Goal: Task Accomplishment & Management: Use online tool/utility

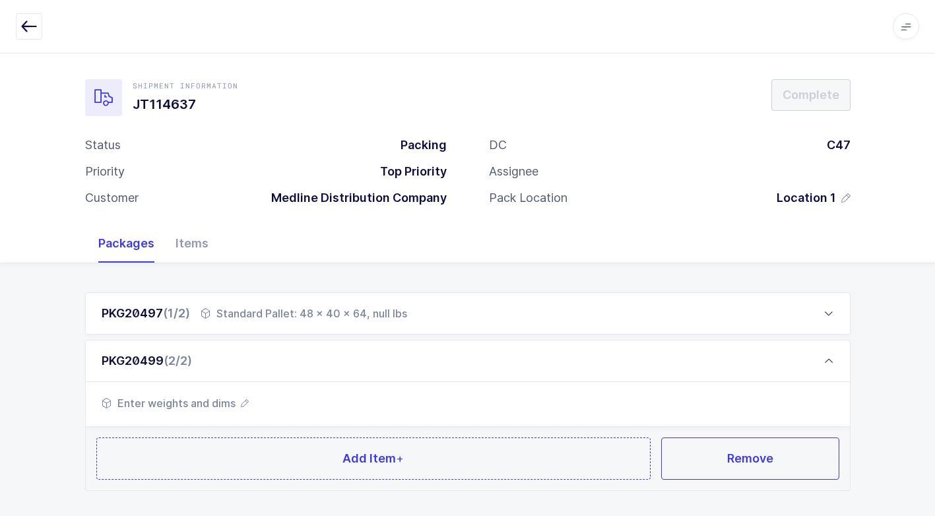
scroll to position [69, 0]
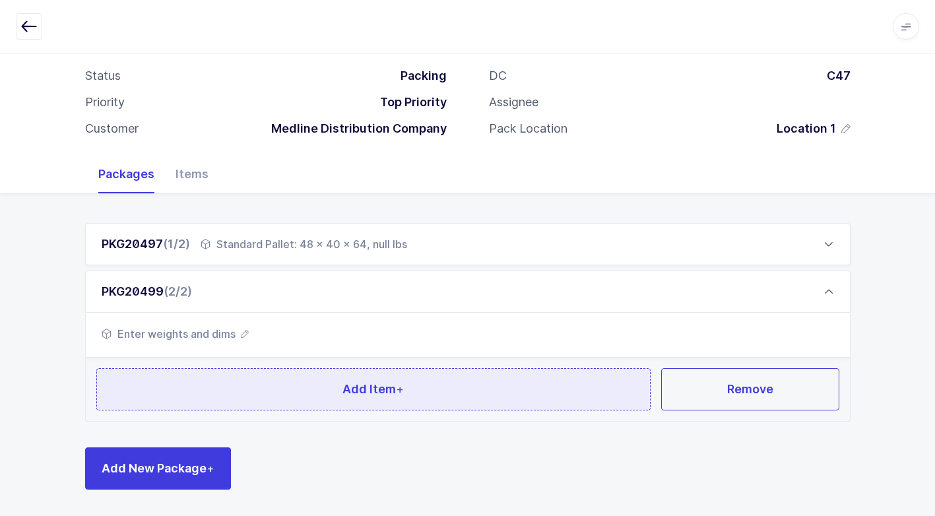
click at [256, 385] on button "Add Item +" at bounding box center [373, 389] width 555 height 42
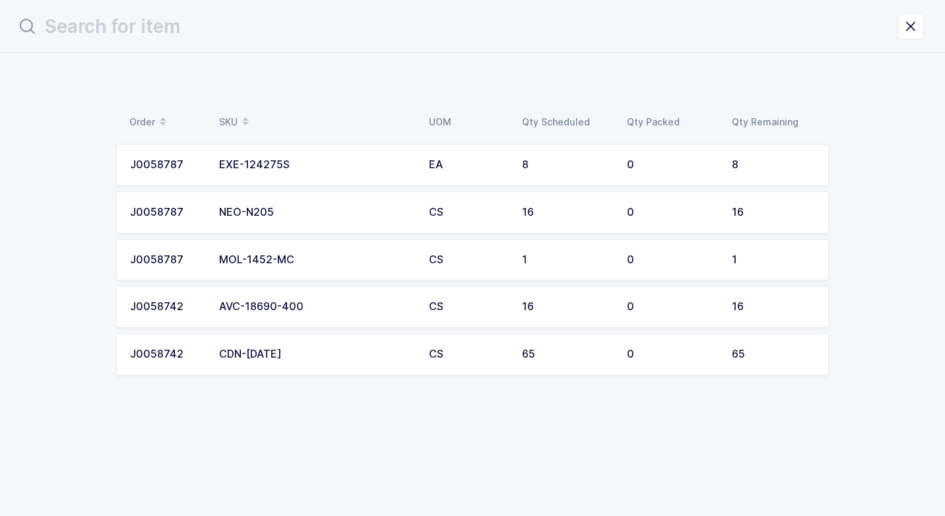
click at [270, 357] on div "CDN-[DATE]" at bounding box center [316, 354] width 194 height 12
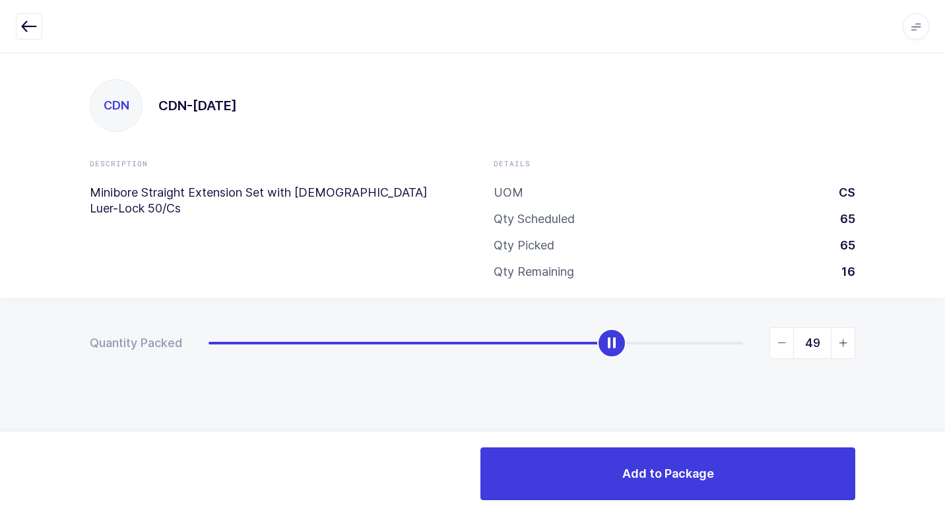
type input "65"
drag, startPoint x: 214, startPoint y: 345, endPoint x: 934, endPoint y: 359, distance: 720.5
click at [934, 344] on html "Apps Core [GEOGRAPHIC_DATA] Admin Mission Control Purchasing [PERSON_NAME] Logo…" at bounding box center [472, 258] width 945 height 516
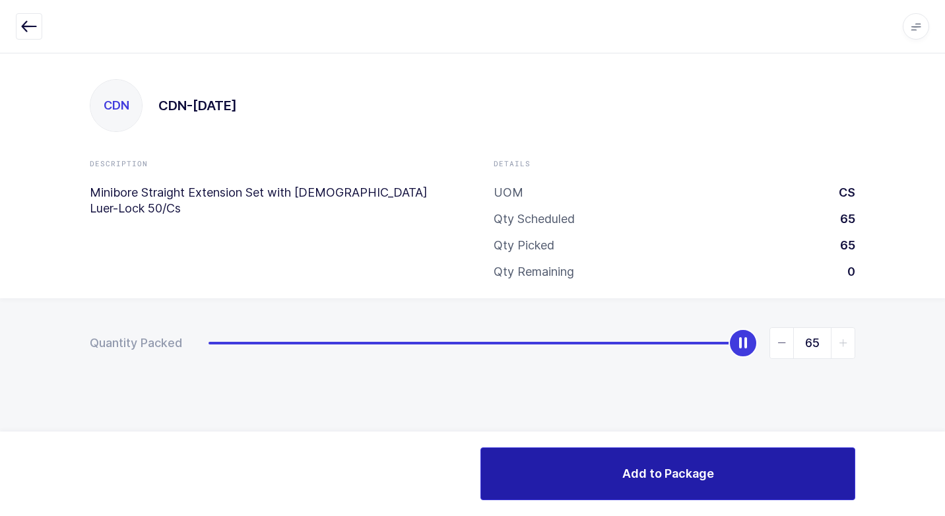
click at [525, 469] on button "Add to Package" at bounding box center [667, 473] width 375 height 53
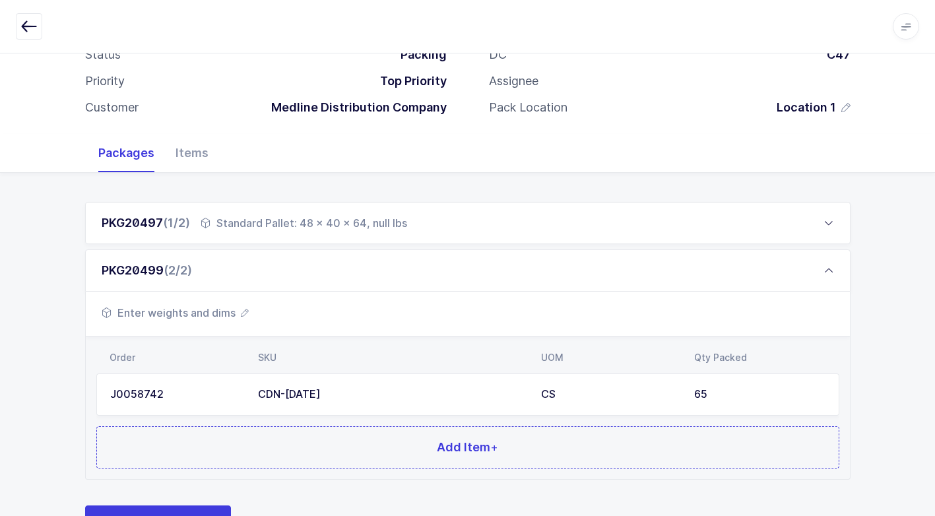
scroll to position [148, 0]
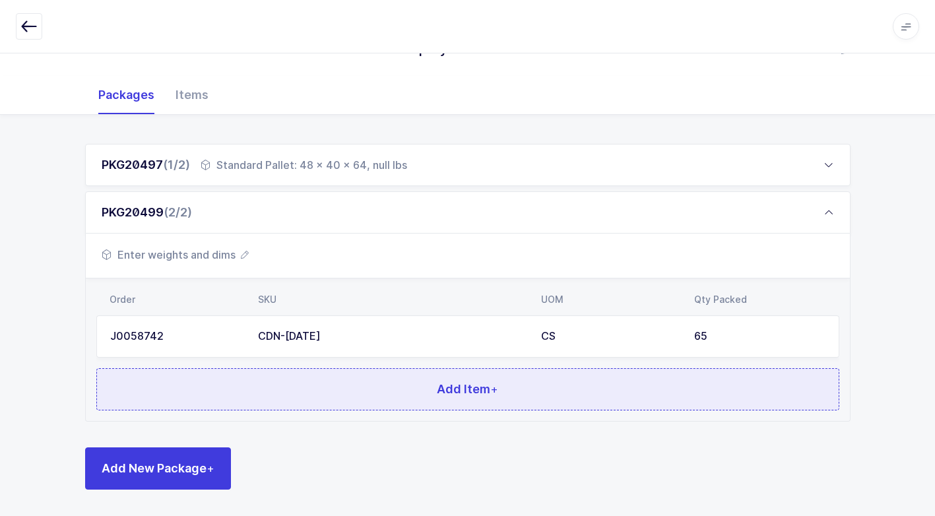
click at [274, 396] on button "Add Item +" at bounding box center [467, 389] width 743 height 42
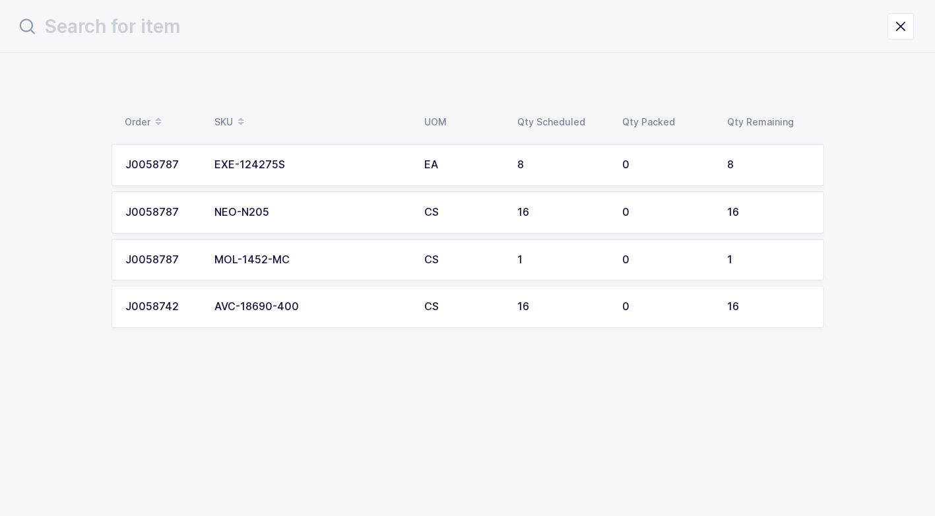
scroll to position [0, 0]
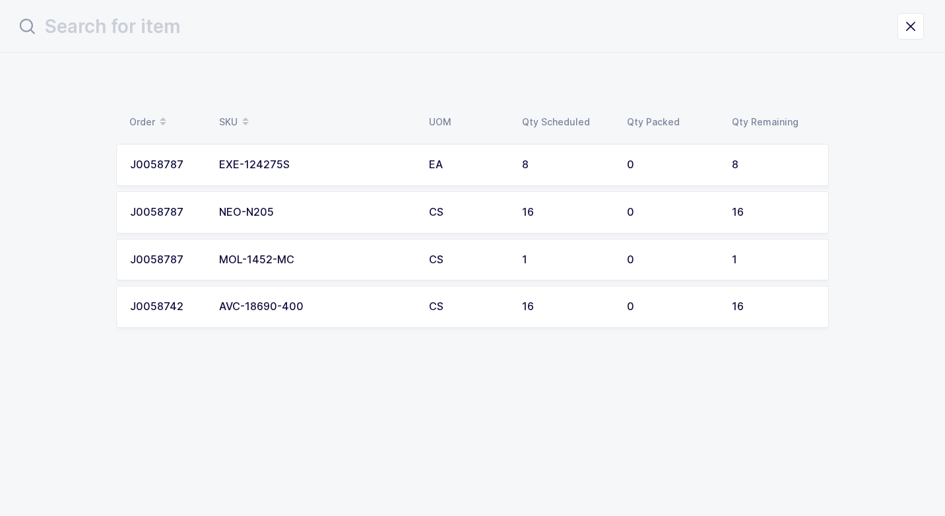
click at [298, 218] on td "NEO-N205" at bounding box center [316, 212] width 210 height 42
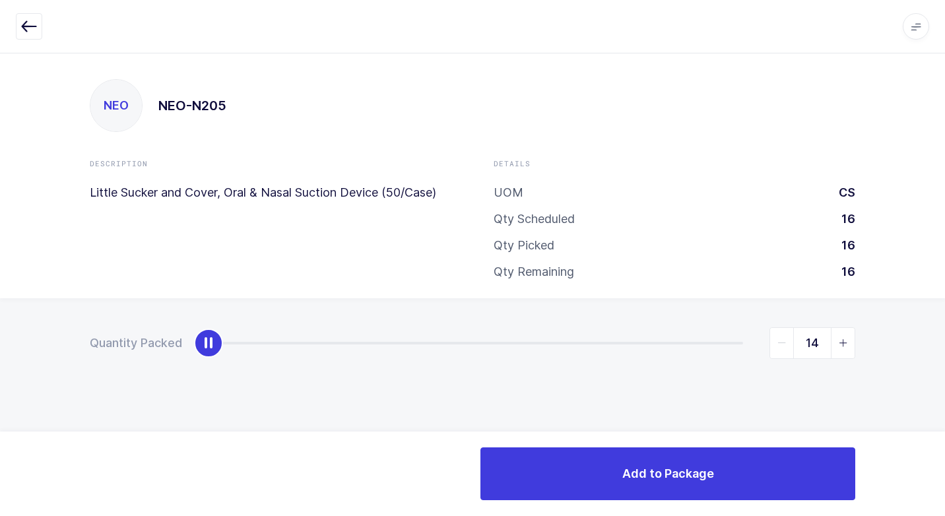
type input "16"
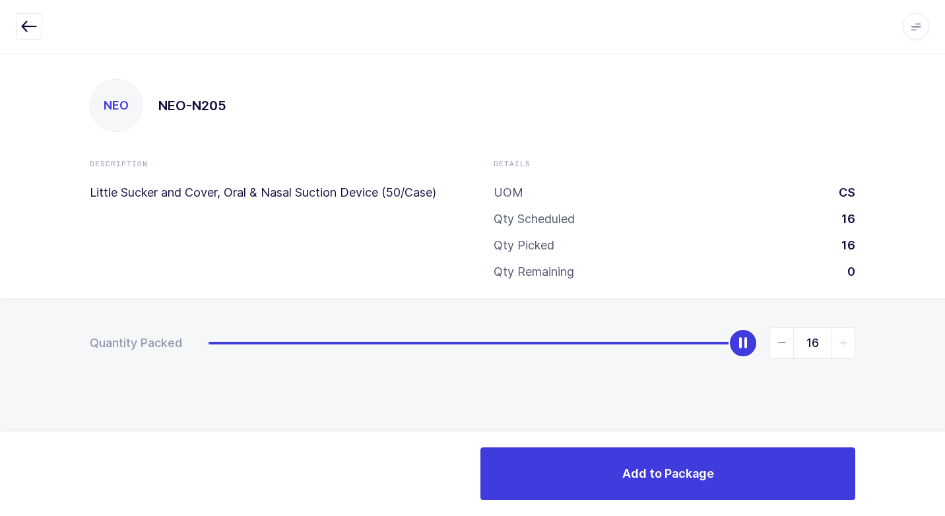
drag, startPoint x: 214, startPoint y: 342, endPoint x: 947, endPoint y: 307, distance: 733.1
click at [934, 307] on html "Apps Core [GEOGRAPHIC_DATA] Admin Mission Control Purchasing [PERSON_NAME] Logo…" at bounding box center [472, 258] width 945 height 516
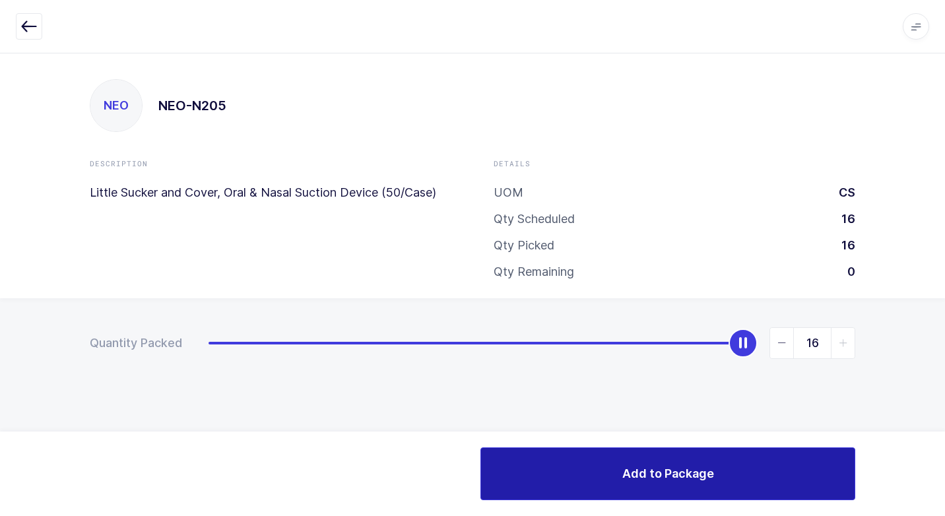
drag, startPoint x: 525, startPoint y: 482, endPoint x: 497, endPoint y: 482, distance: 28.4
click at [524, 482] on button "Add to Package" at bounding box center [667, 473] width 375 height 53
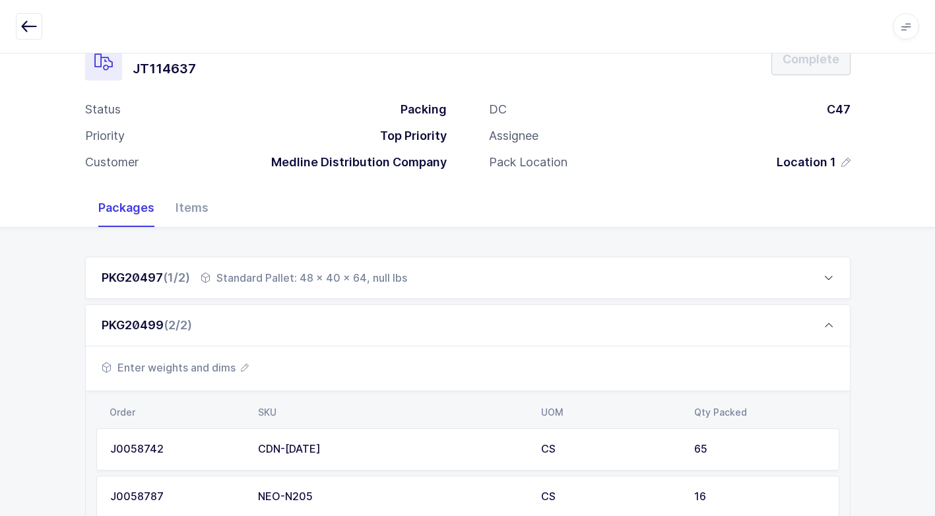
scroll to position [195, 0]
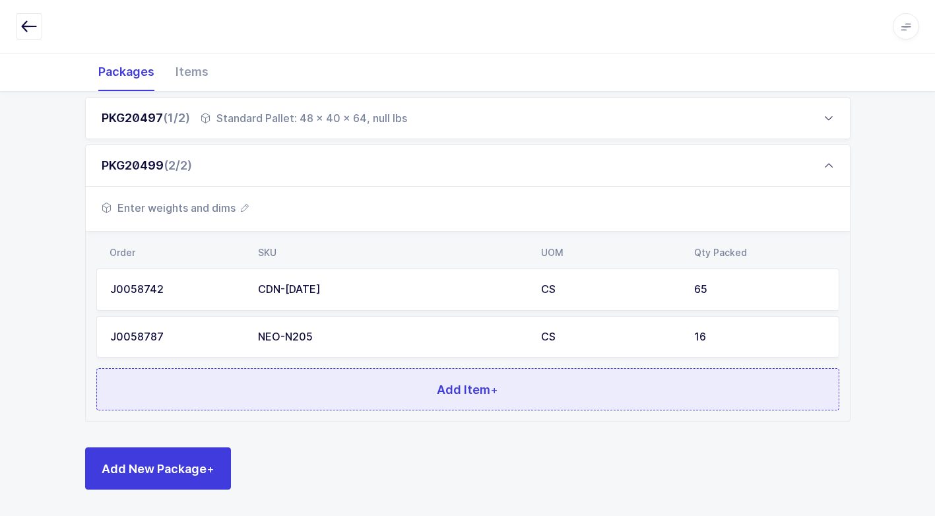
click at [296, 396] on button "Add Item +" at bounding box center [467, 389] width 743 height 42
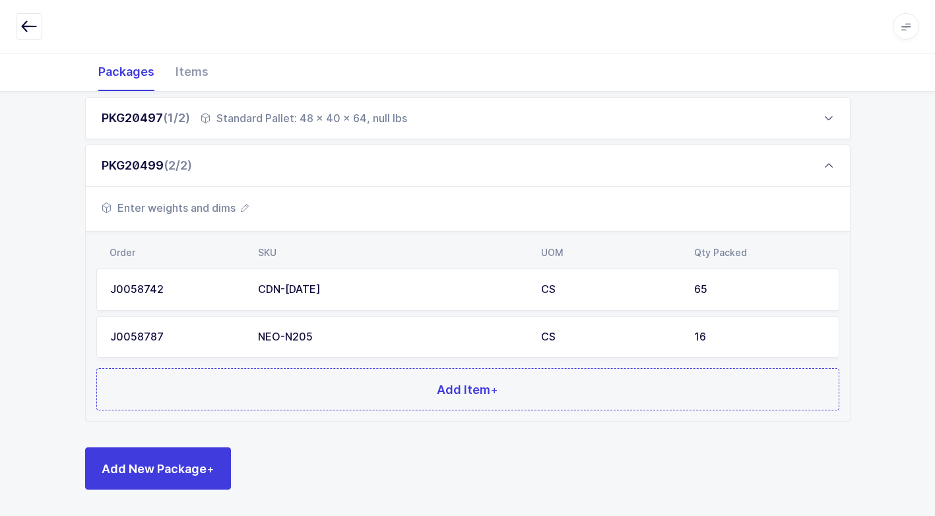
scroll to position [0, 0]
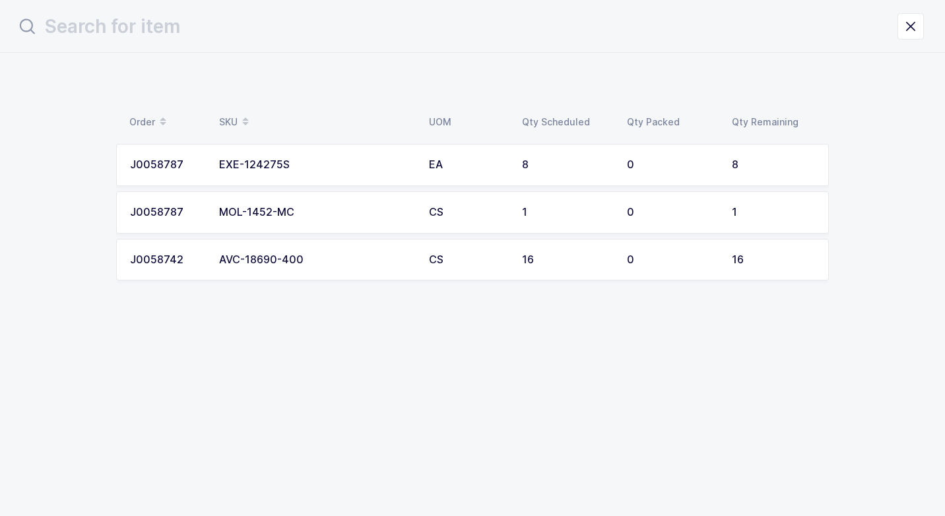
click at [278, 261] on div "AVC-18690-400" at bounding box center [316, 260] width 194 height 12
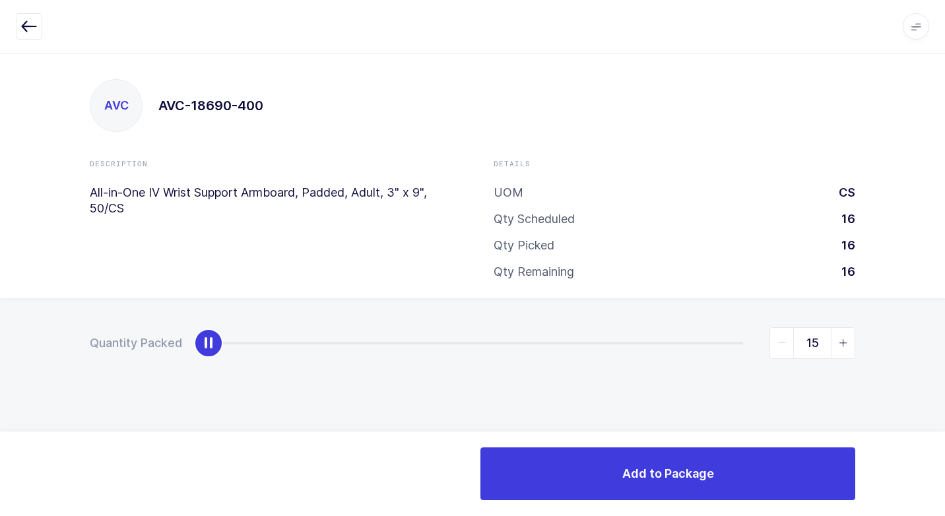
type input "16"
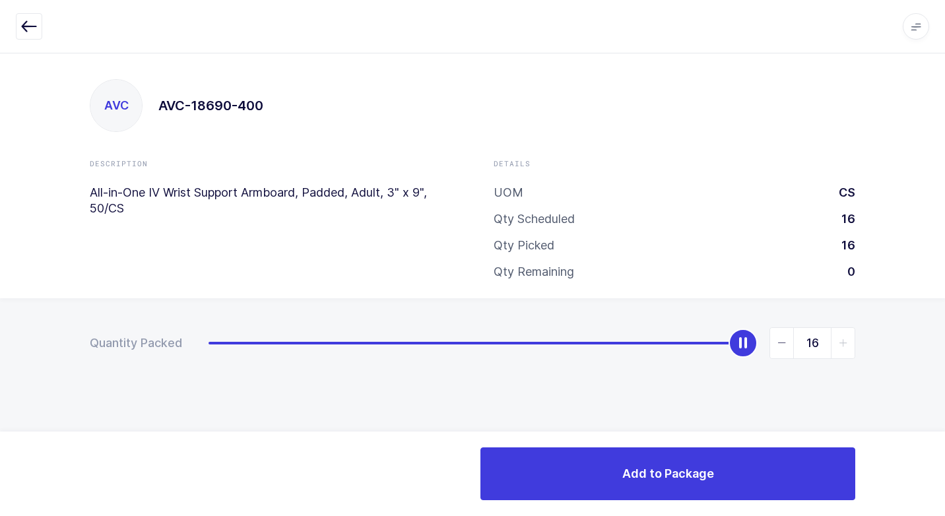
drag, startPoint x: 208, startPoint y: 344, endPoint x: 899, endPoint y: 327, distance: 690.3
click at [930, 309] on div "Quantity Packed 16" at bounding box center [472, 389] width 945 height 182
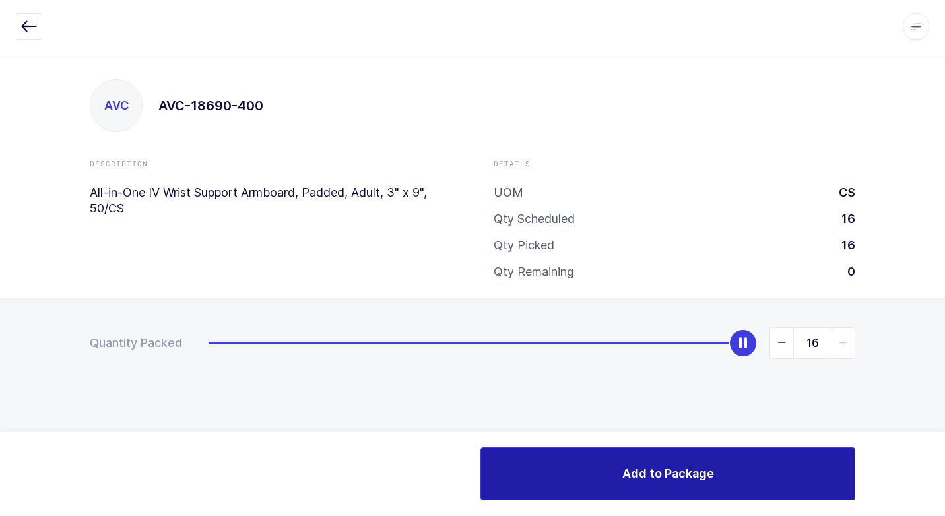
click at [507, 474] on button "Add to Package" at bounding box center [667, 473] width 375 height 53
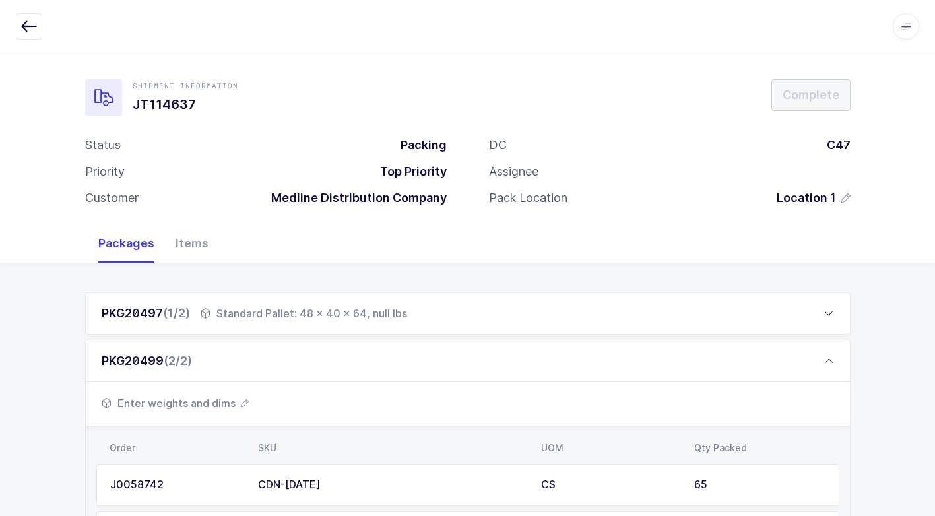
scroll to position [243, 0]
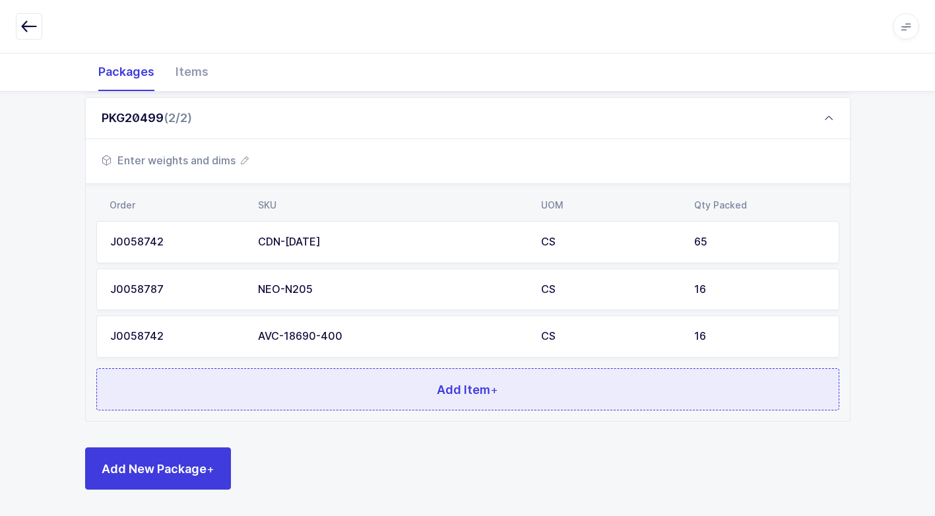
click at [329, 396] on button "Add Item +" at bounding box center [467, 389] width 743 height 42
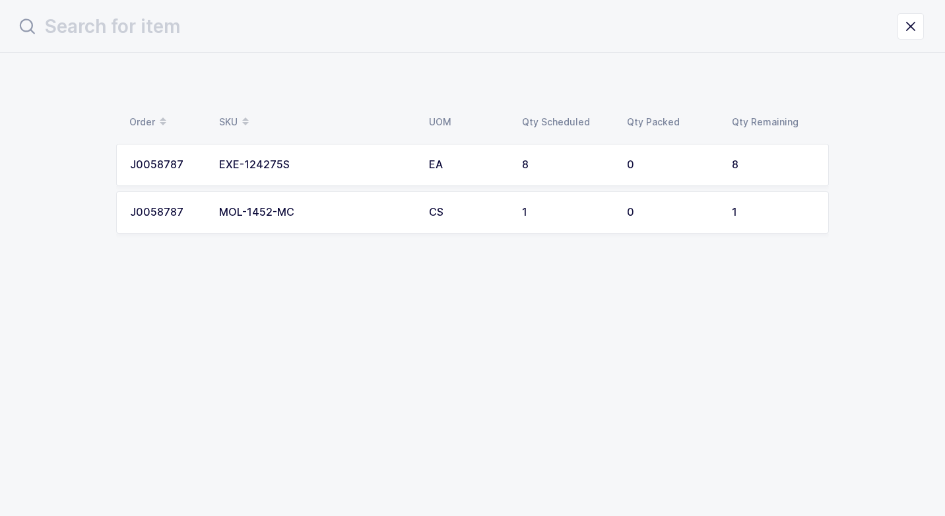
click at [262, 210] on div "MOL-1452-MC" at bounding box center [316, 212] width 194 height 12
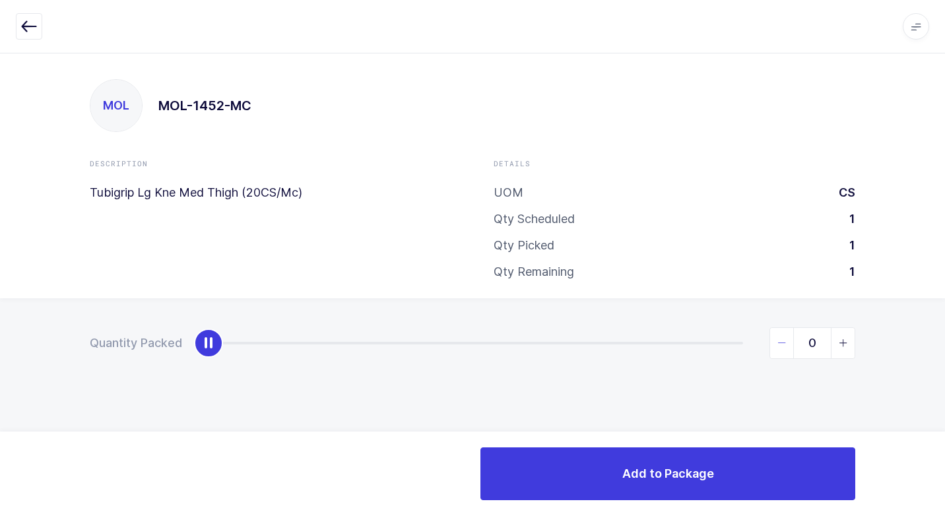
type input "1"
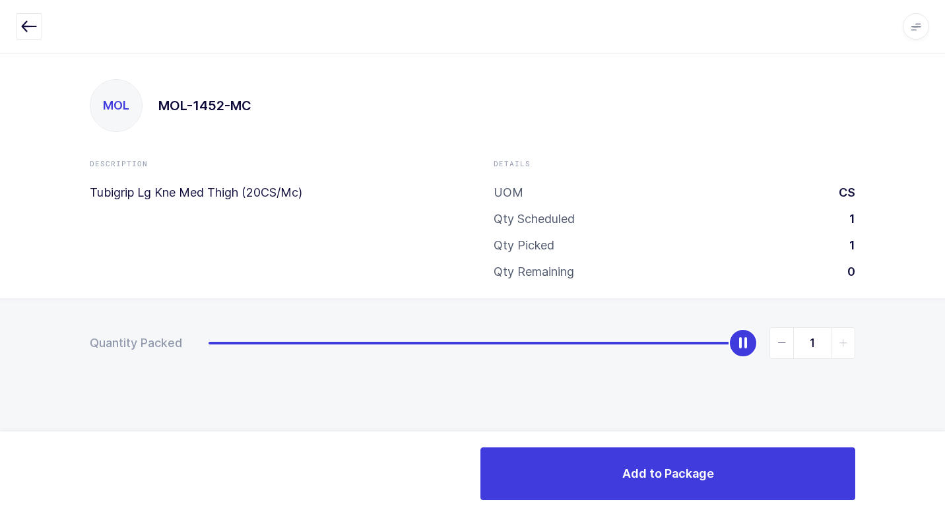
drag, startPoint x: 249, startPoint y: 343, endPoint x: 947, endPoint y: 340, distance: 698.0
click at [934, 340] on html "Apps Core [GEOGRAPHIC_DATA] Admin Mission Control Purchasing [PERSON_NAME] Logo…" at bounding box center [472, 258] width 945 height 516
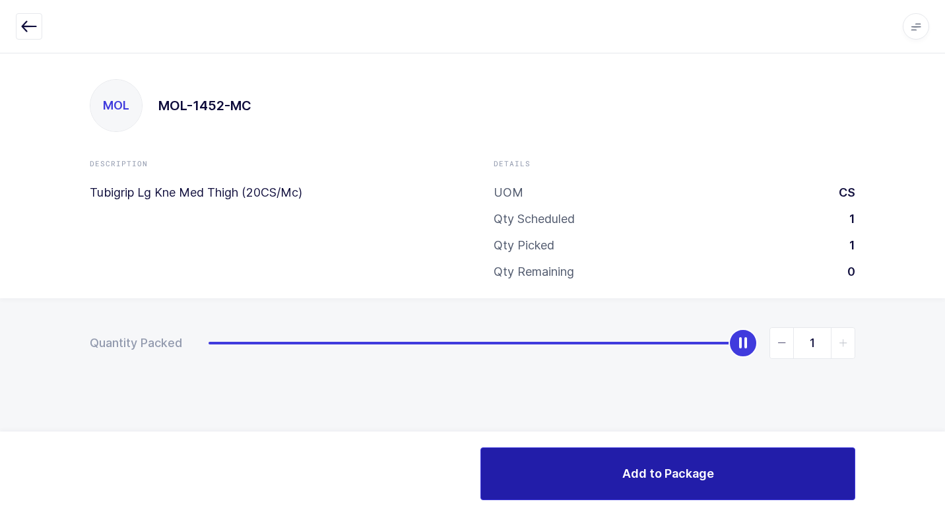
click at [507, 460] on button "Add to Package" at bounding box center [667, 473] width 375 height 53
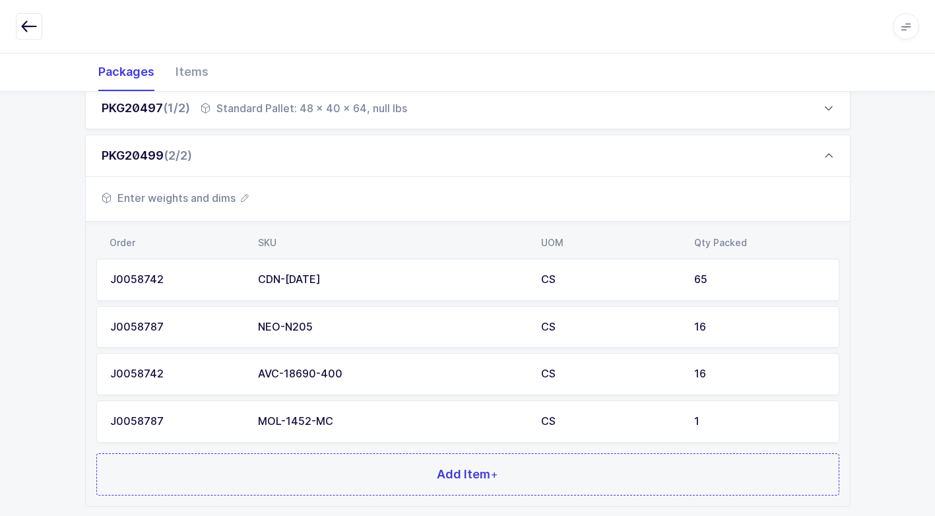
scroll to position [290, 0]
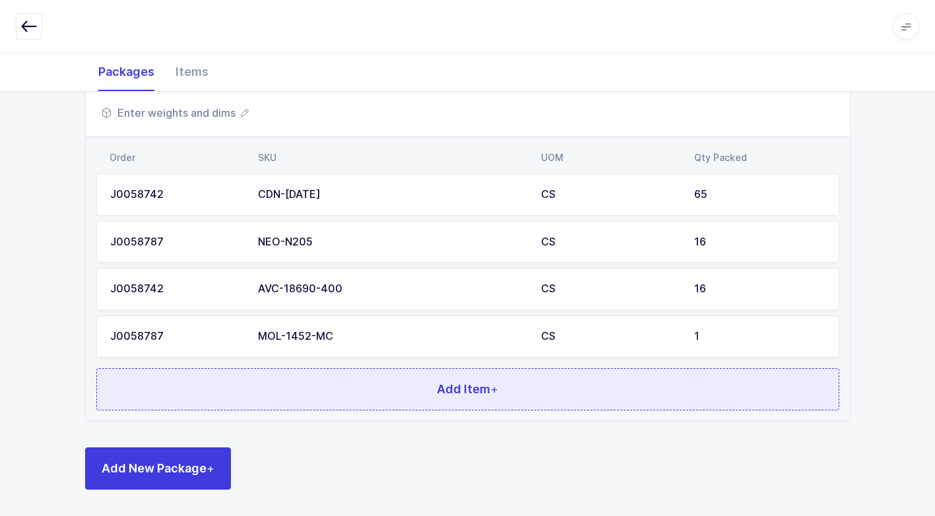
click at [307, 383] on button "Add Item +" at bounding box center [467, 389] width 743 height 42
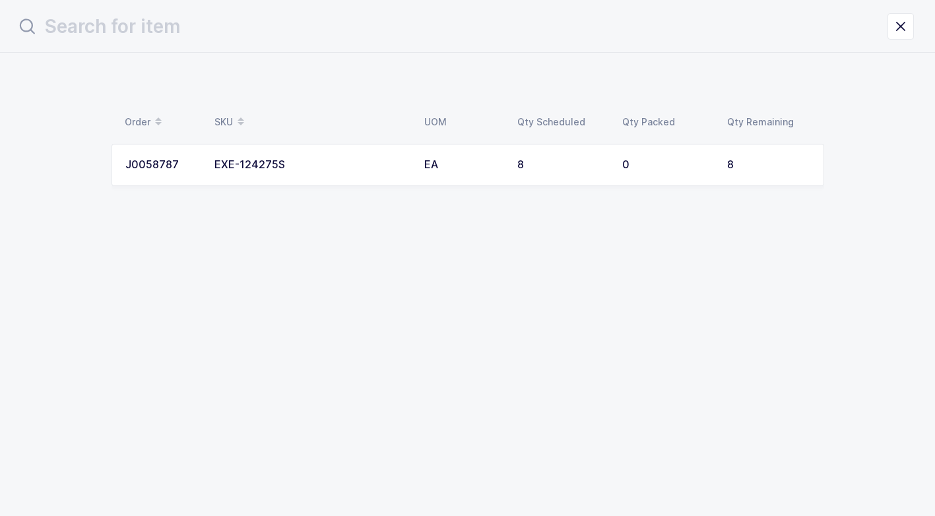
scroll to position [0, 0]
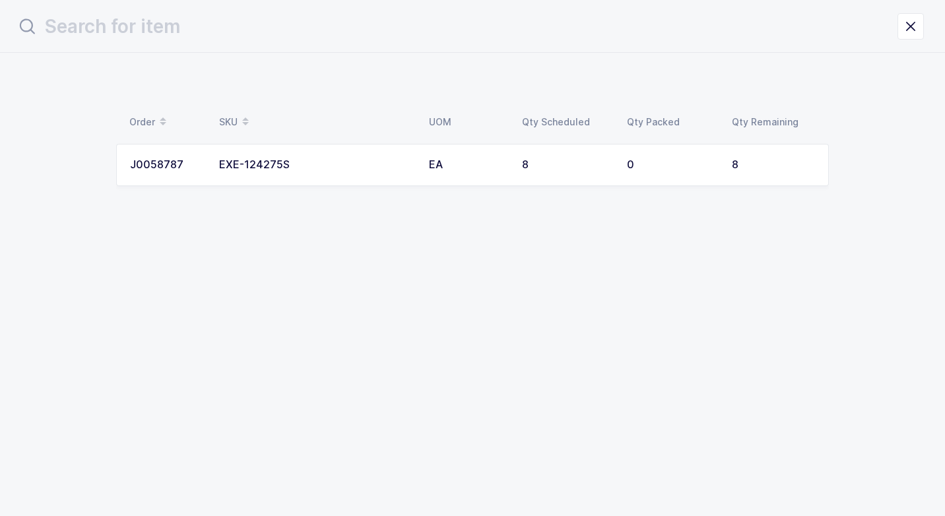
click at [334, 175] on td "EXE-124275S" at bounding box center [316, 165] width 210 height 42
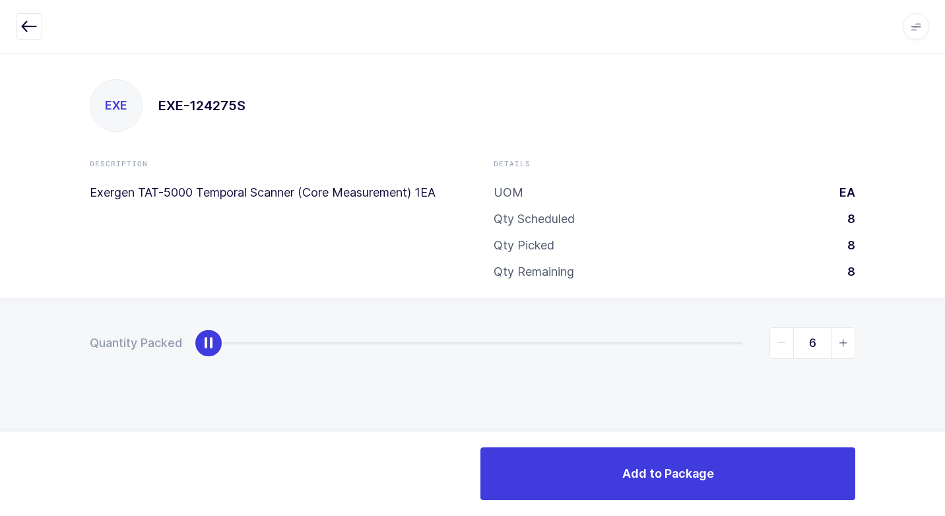
type input "8"
drag, startPoint x: 207, startPoint y: 347, endPoint x: 947, endPoint y: 317, distance: 740.1
click at [934, 317] on html "Apps Core [GEOGRAPHIC_DATA] Admin Mission Control Purchasing [PERSON_NAME] Logo…" at bounding box center [472, 258] width 945 height 516
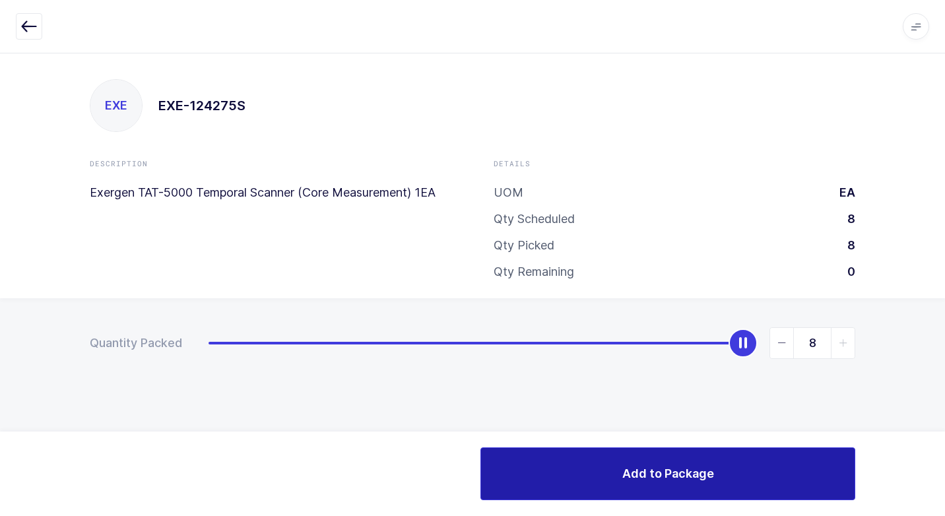
click at [643, 468] on span "Add to Package" at bounding box center [668, 473] width 92 height 16
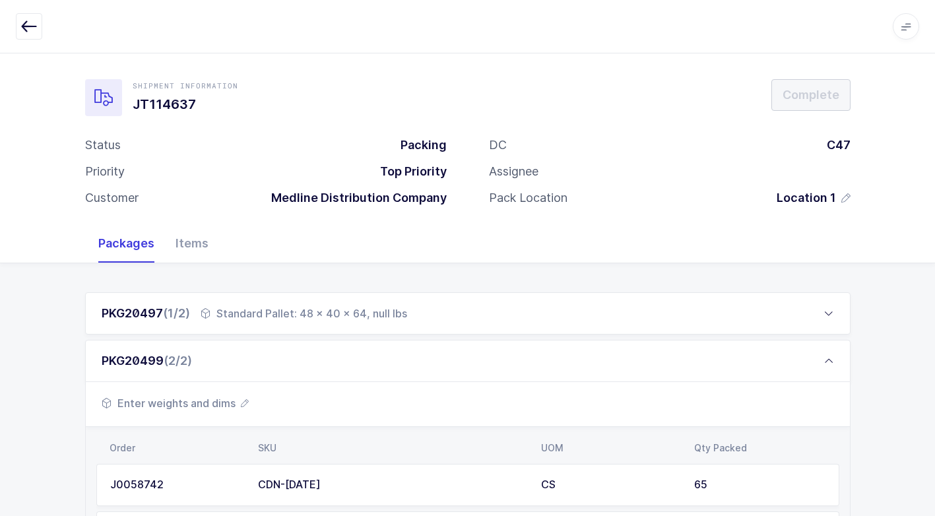
click at [210, 400] on span "Enter weights and dims" at bounding box center [175, 403] width 147 height 16
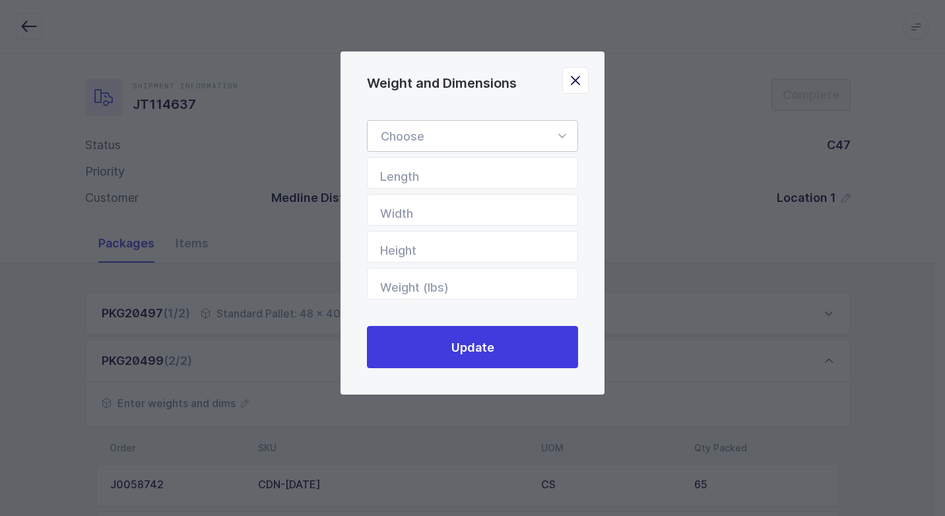
drag, startPoint x: 560, startPoint y: 129, endPoint x: 536, endPoint y: 160, distance: 40.0
click at [560, 129] on icon "Weight and Dimensions" at bounding box center [561, 136] width 16 height 32
drag, startPoint x: 484, startPoint y: 167, endPoint x: 565, endPoint y: 211, distance: 92.4
click at [495, 177] on li "Standard Pallet" at bounding box center [477, 174] width 209 height 25
type input "Standard Pallet"
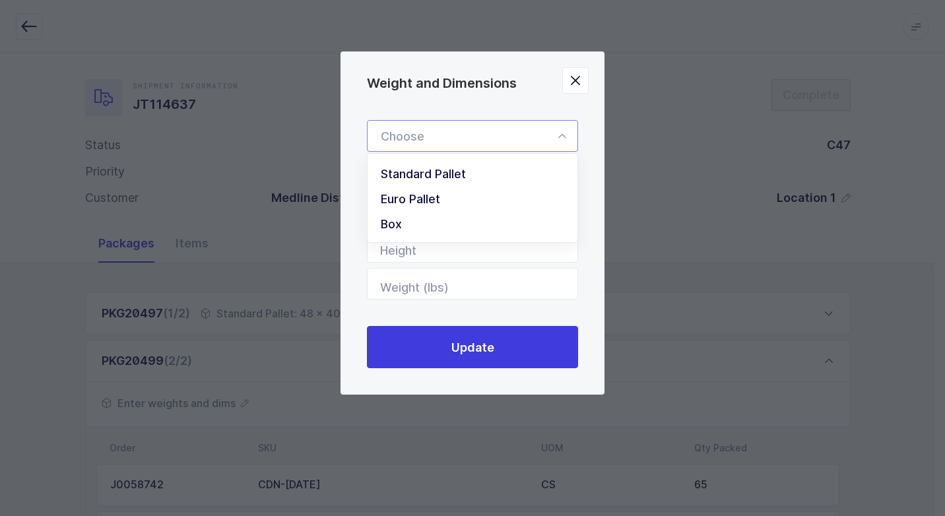
type input "48"
type input "40"
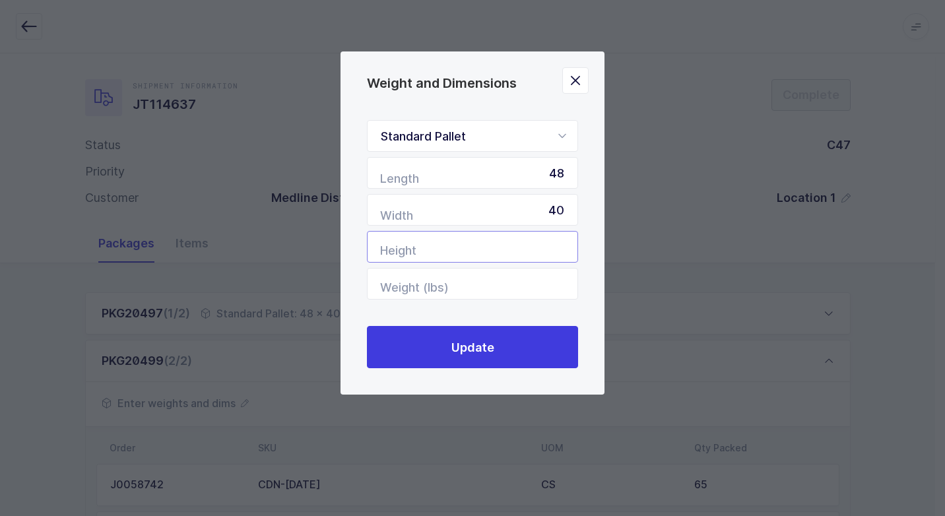
click at [556, 243] on input "Height" at bounding box center [472, 247] width 211 height 32
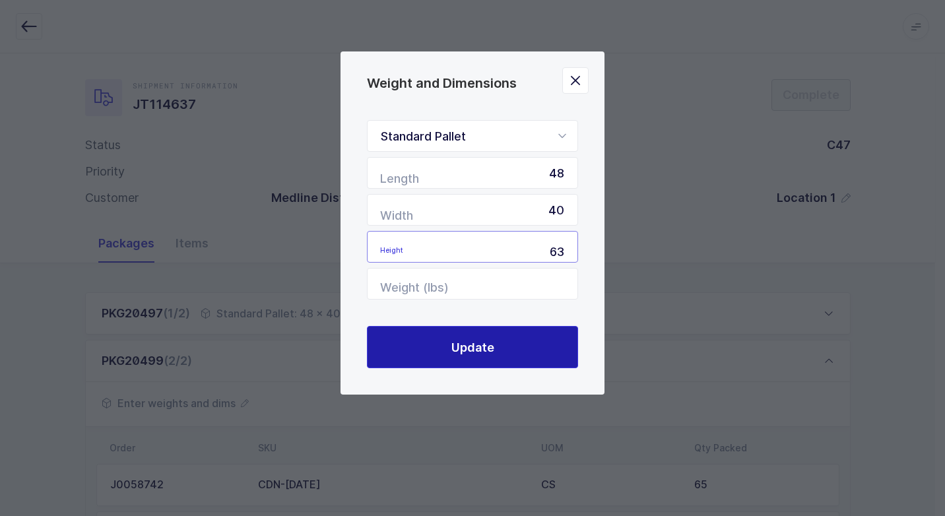
type input "63"
click at [398, 343] on button "Update" at bounding box center [472, 347] width 211 height 42
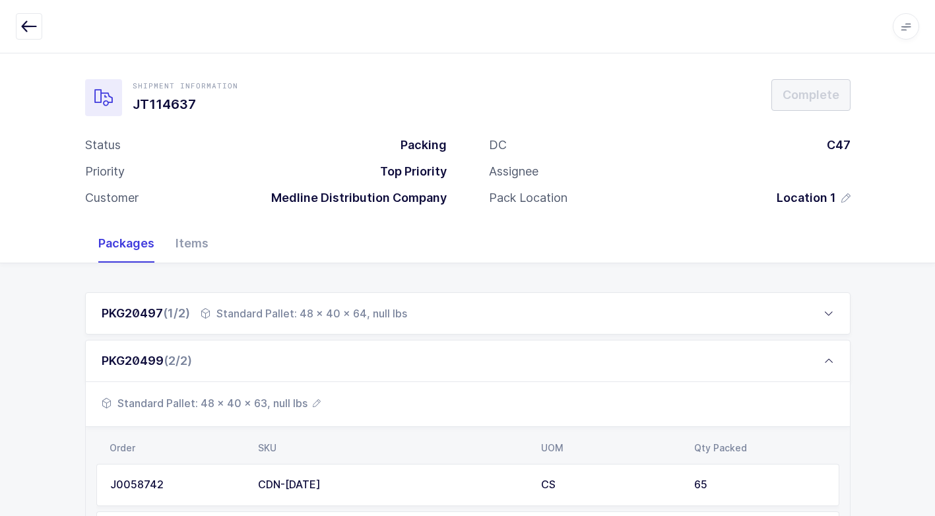
click at [353, 317] on div "Standard Pallet: 48 x 40 x 64, null lbs" at bounding box center [304, 313] width 206 height 16
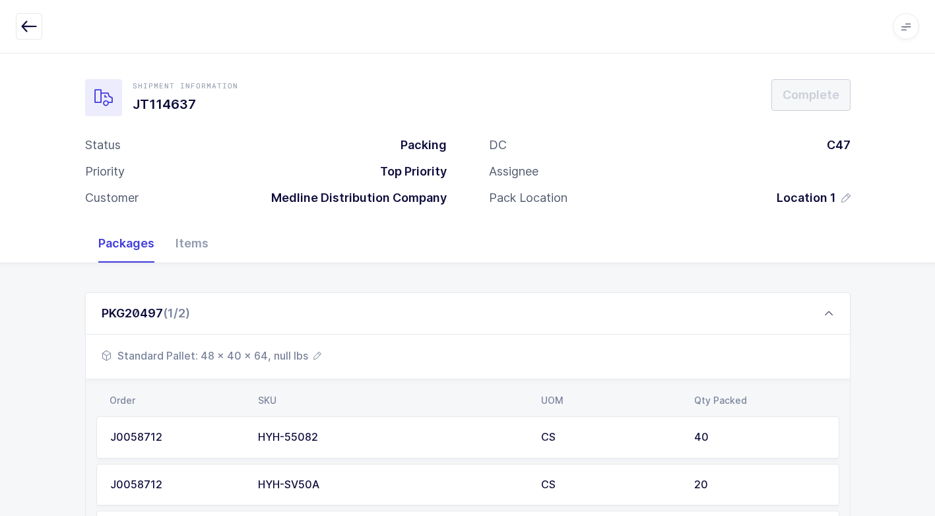
click at [270, 353] on span "Standard Pallet: 48 x 40 x 64, null lbs" at bounding box center [212, 356] width 220 height 16
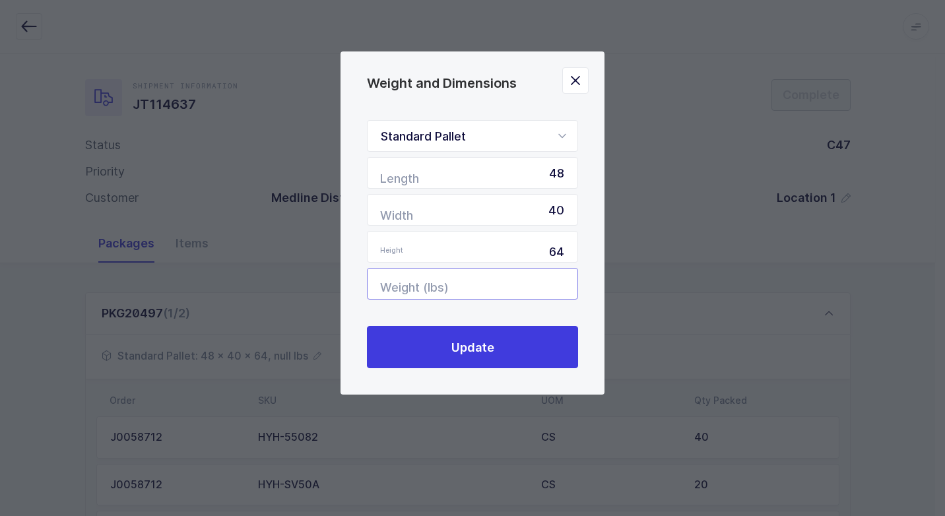
click at [565, 274] on input "Weight (lbs)" at bounding box center [472, 284] width 211 height 32
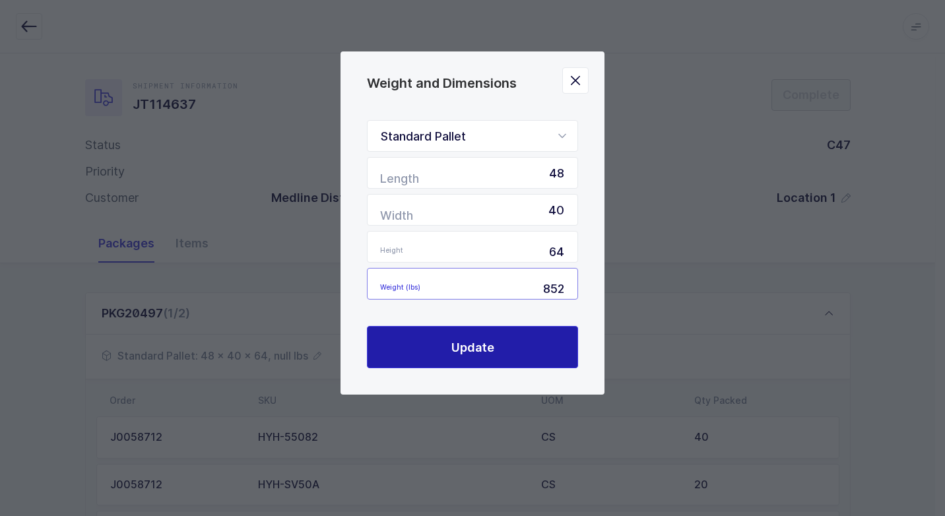
type input "852"
click at [500, 348] on button "Update" at bounding box center [472, 347] width 211 height 42
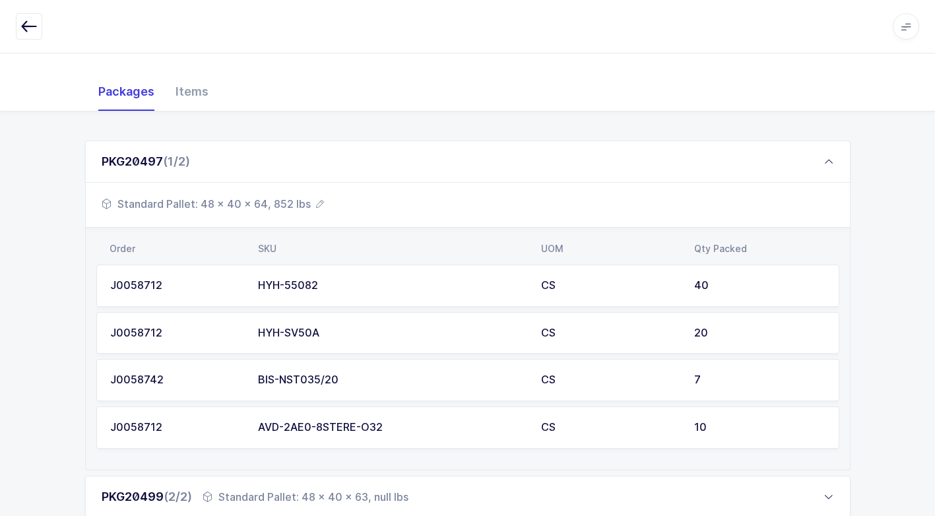
scroll to position [206, 0]
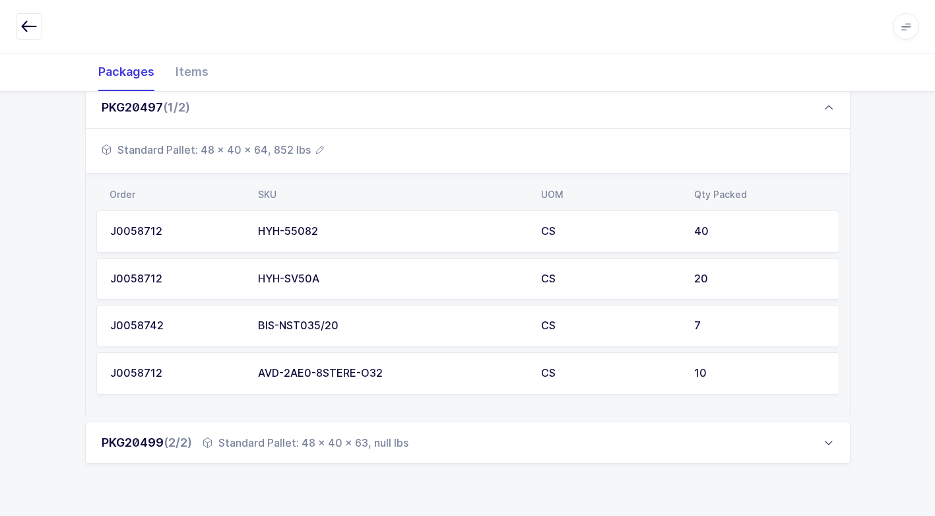
click at [312, 444] on div "Standard Pallet: 48 x 40 x 63, null lbs" at bounding box center [306, 443] width 206 height 16
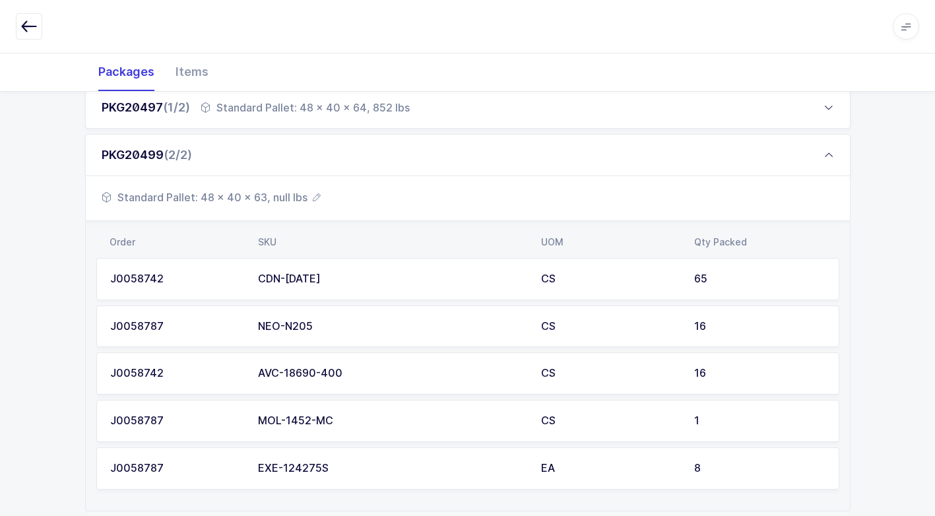
click at [293, 196] on span "Standard Pallet: 48 x 40 x 63, null lbs" at bounding box center [211, 197] width 219 height 16
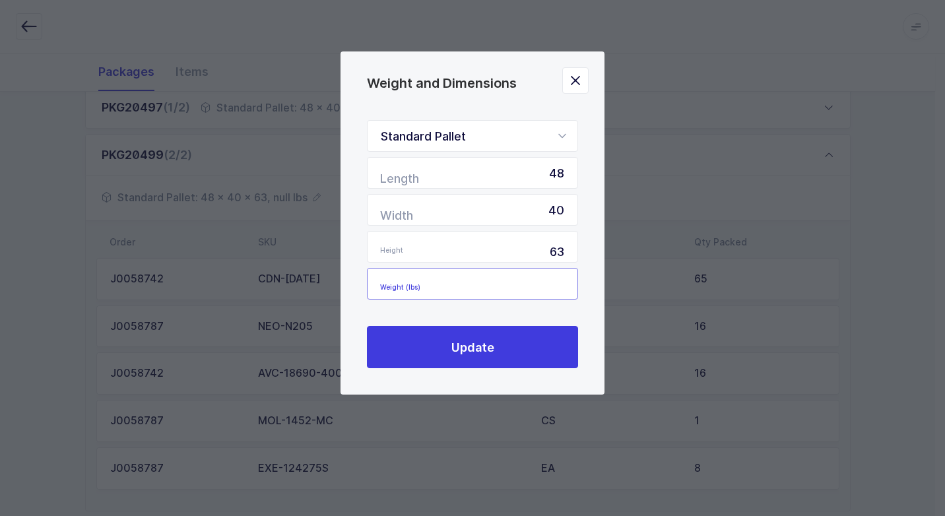
click at [536, 283] on input "Weight (lbs)" at bounding box center [472, 284] width 211 height 32
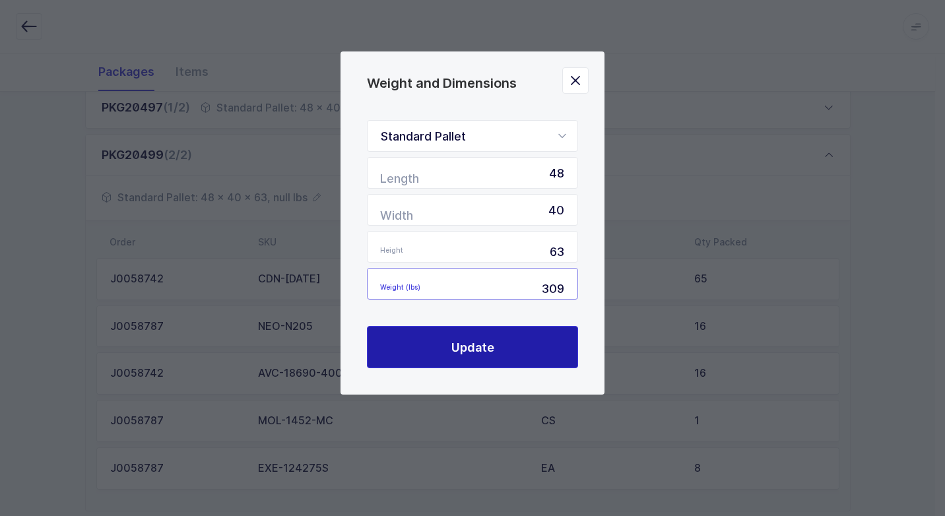
type input "309"
click at [521, 356] on button "Update" at bounding box center [472, 347] width 211 height 42
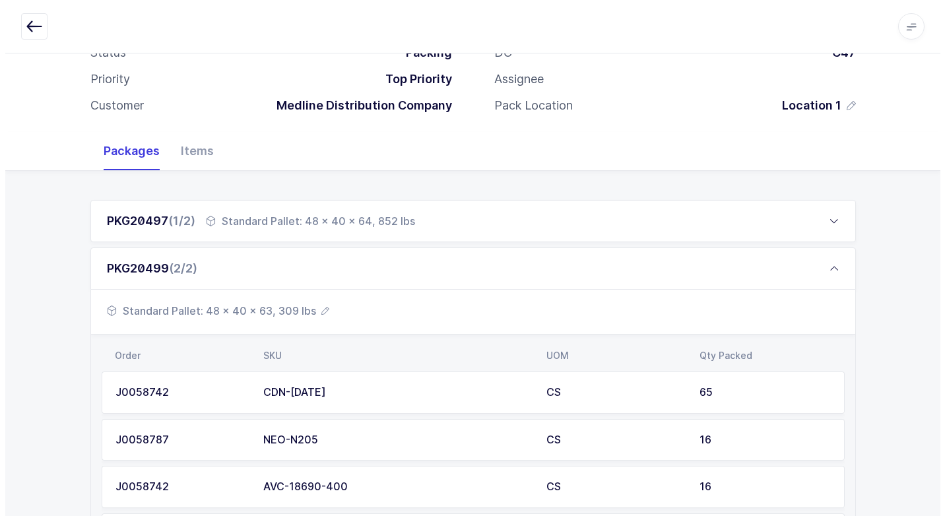
scroll to position [0, 0]
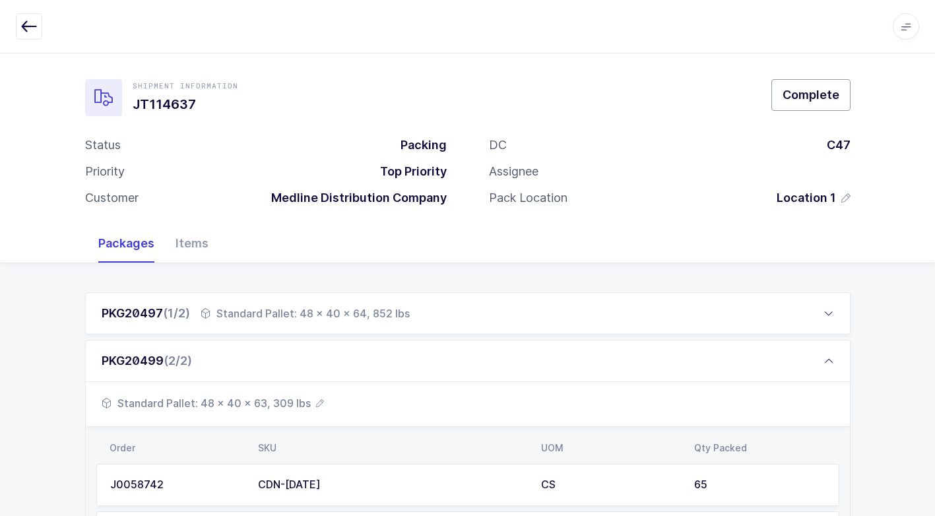
click at [815, 96] on span "Complete" at bounding box center [810, 94] width 57 height 16
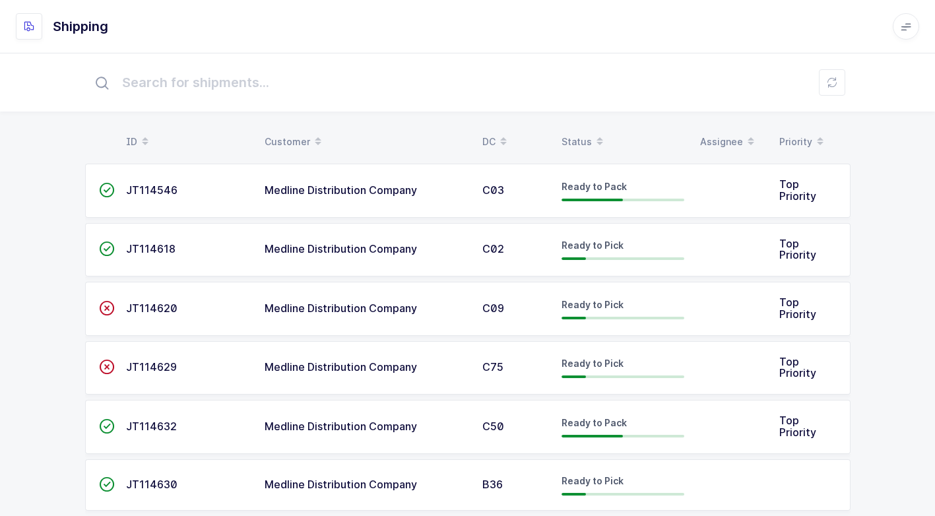
click at [382, 200] on td "Medline Distribution Company" at bounding box center [366, 191] width 218 height 54
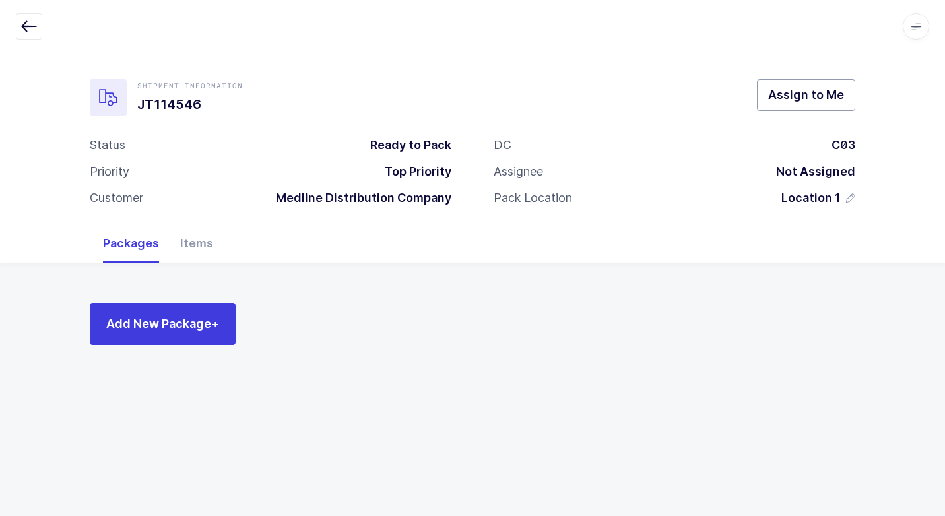
click at [790, 100] on span "Assign to Me" at bounding box center [806, 94] width 76 height 16
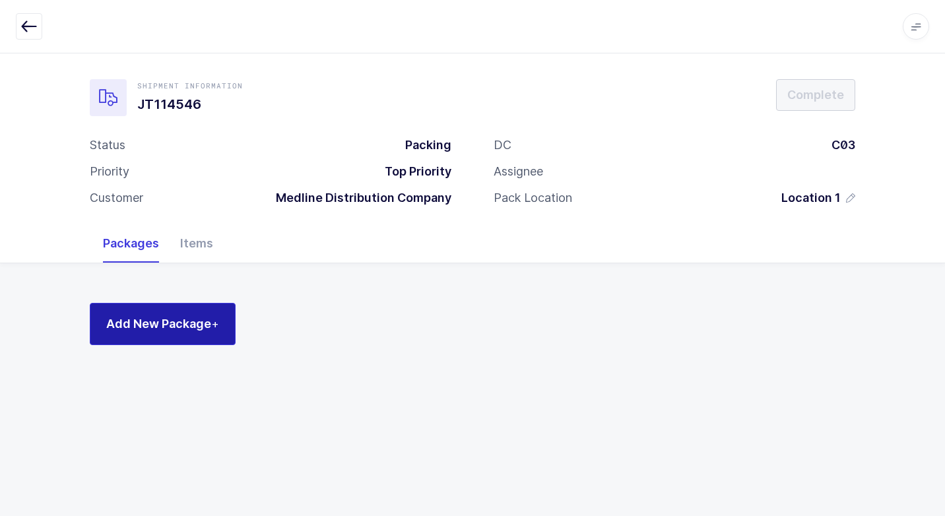
click at [214, 319] on span "+" at bounding box center [215, 324] width 8 height 14
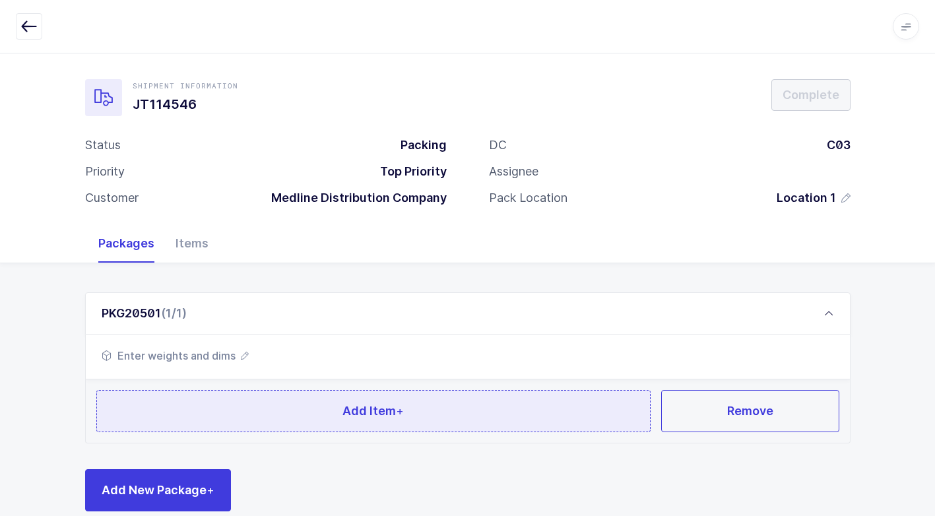
drag, startPoint x: 271, startPoint y: 421, endPoint x: 295, endPoint y: 397, distance: 33.6
click at [295, 397] on button "Add Item +" at bounding box center [373, 411] width 555 height 42
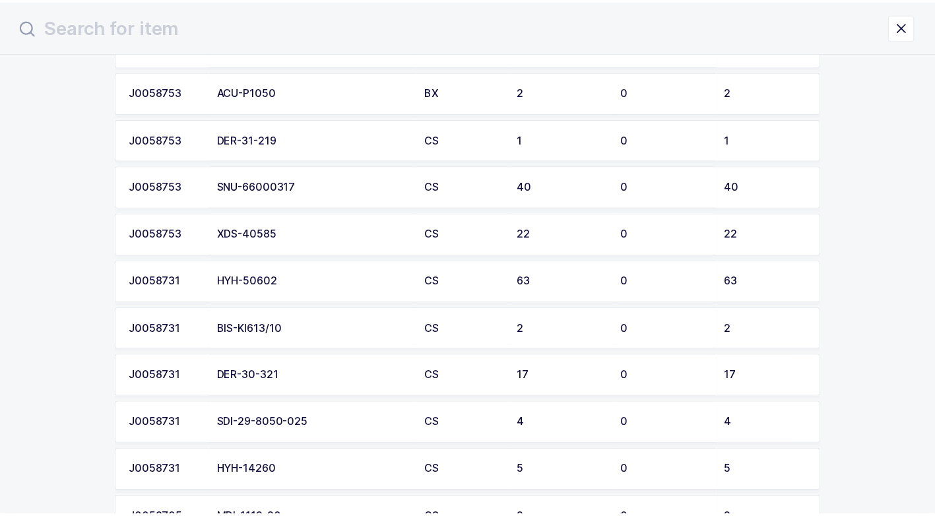
scroll to position [469, 0]
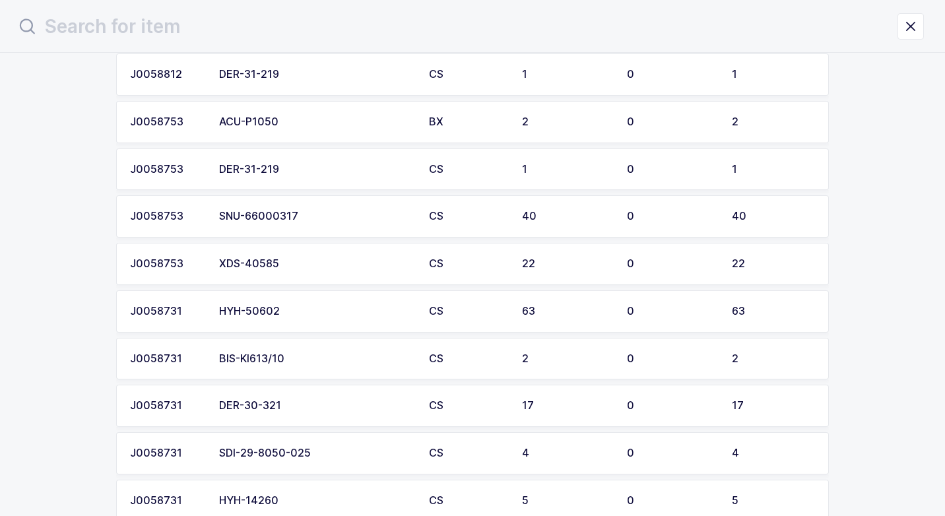
click at [305, 266] on div "XDS-40585" at bounding box center [316, 264] width 194 height 12
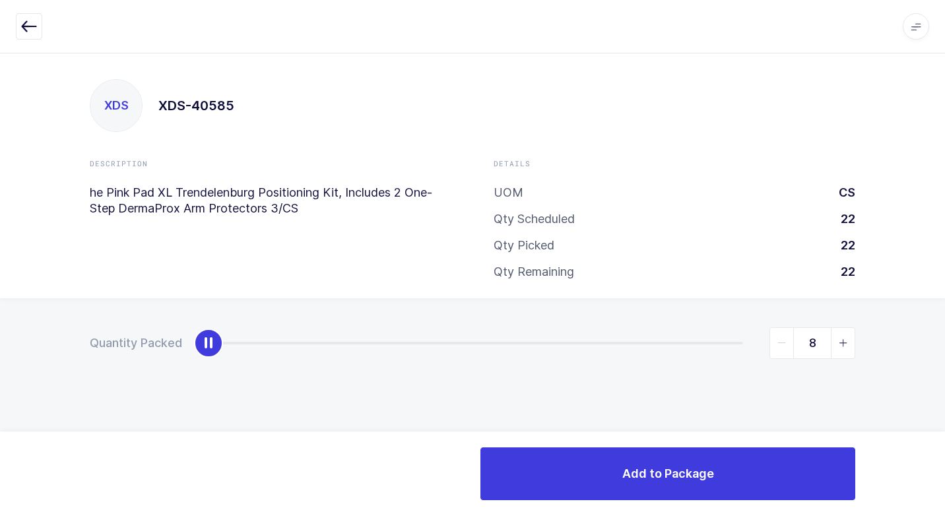
type input "22"
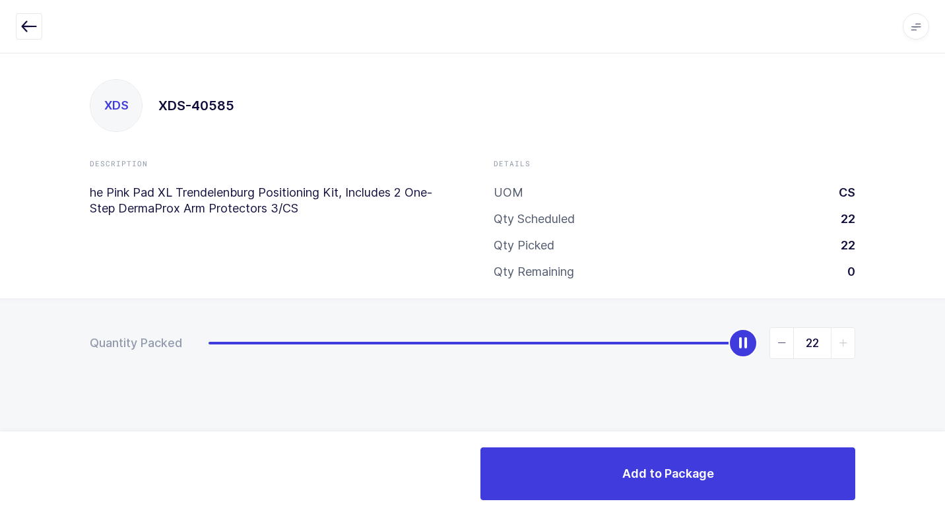
drag, startPoint x: 205, startPoint y: 342, endPoint x: 947, endPoint y: 319, distance: 742.5
click at [934, 319] on html "Apps Core [GEOGRAPHIC_DATA] Admin Mission Control Purchasing [PERSON_NAME] Logo…" at bounding box center [472, 258] width 945 height 516
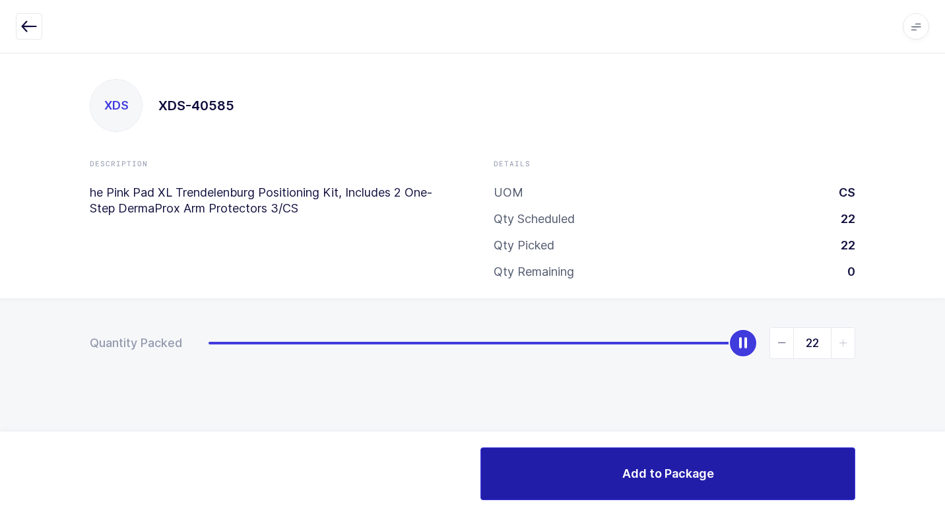
click at [521, 468] on button "Add to Package" at bounding box center [667, 473] width 375 height 53
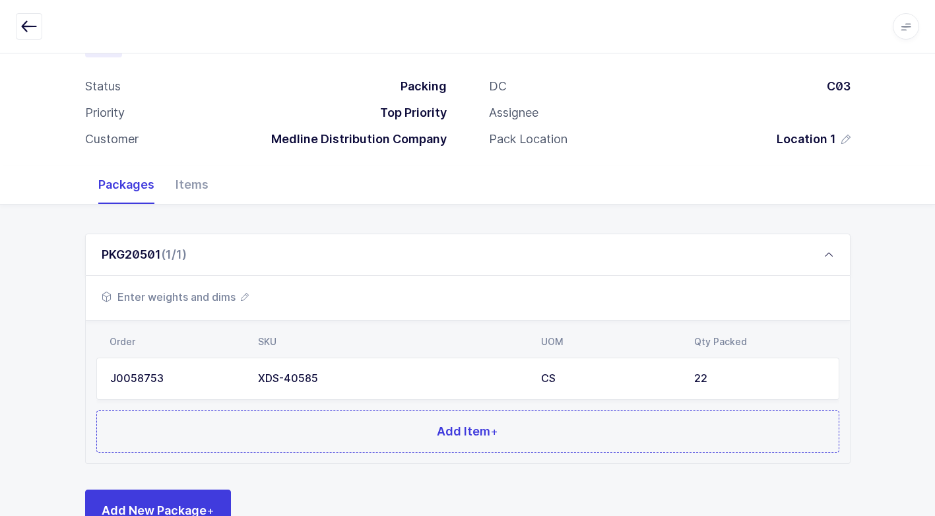
scroll to position [101, 0]
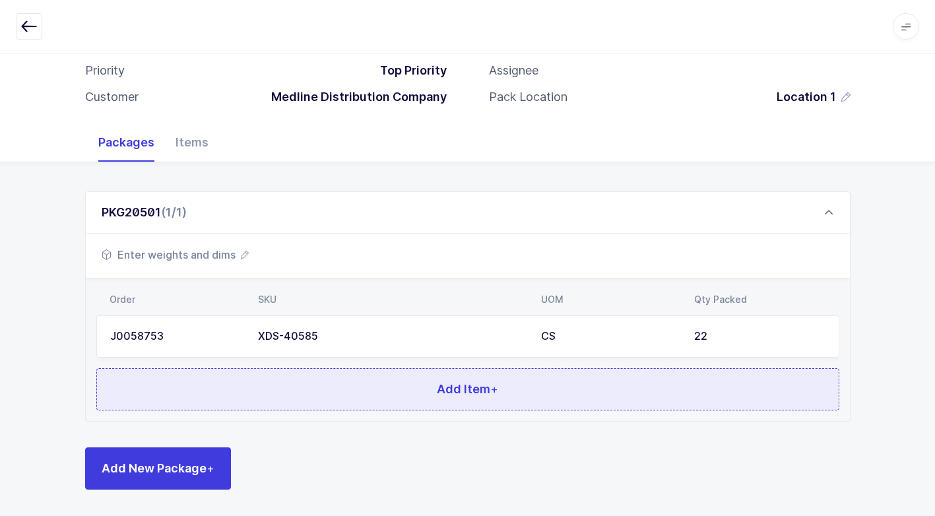
click at [305, 391] on button "Add Item +" at bounding box center [467, 389] width 743 height 42
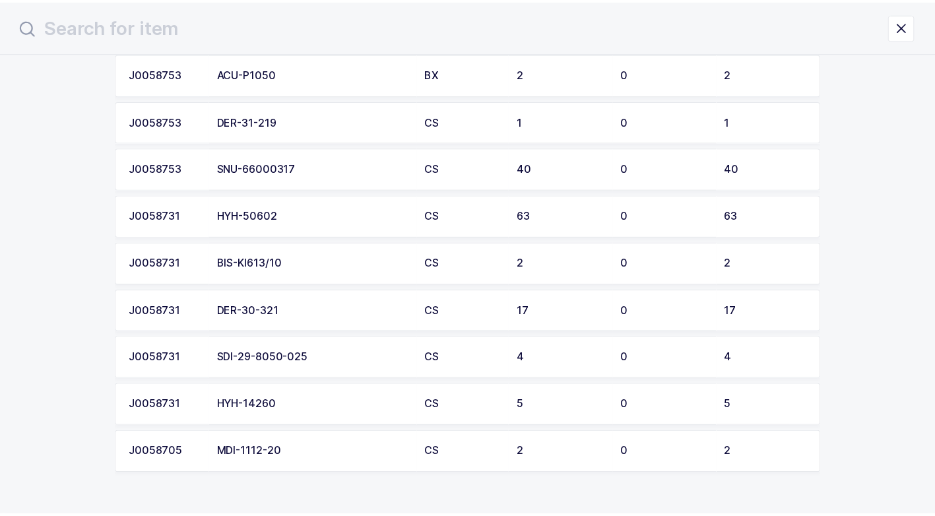
scroll to position [528, 0]
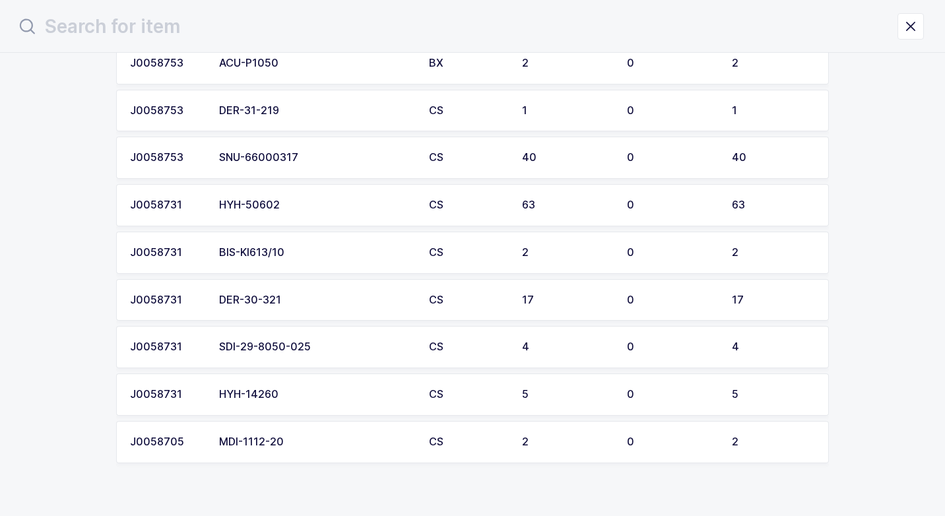
click at [317, 300] on div "DER-30-321" at bounding box center [316, 300] width 194 height 12
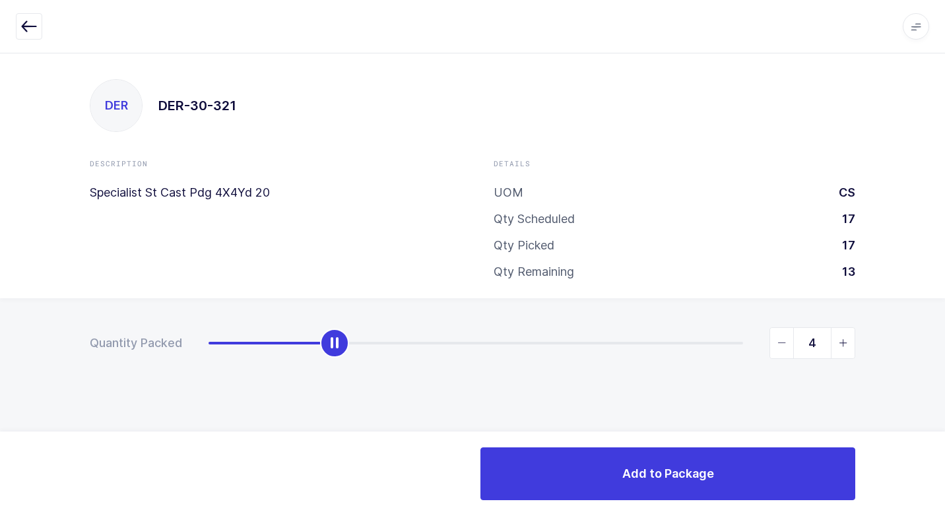
type input "5"
drag, startPoint x: 206, startPoint y: 349, endPoint x: 356, endPoint y: 354, distance: 149.8
click at [356, 354] on div "slider between 0 and 17" at bounding box center [365, 343] width 29 height 29
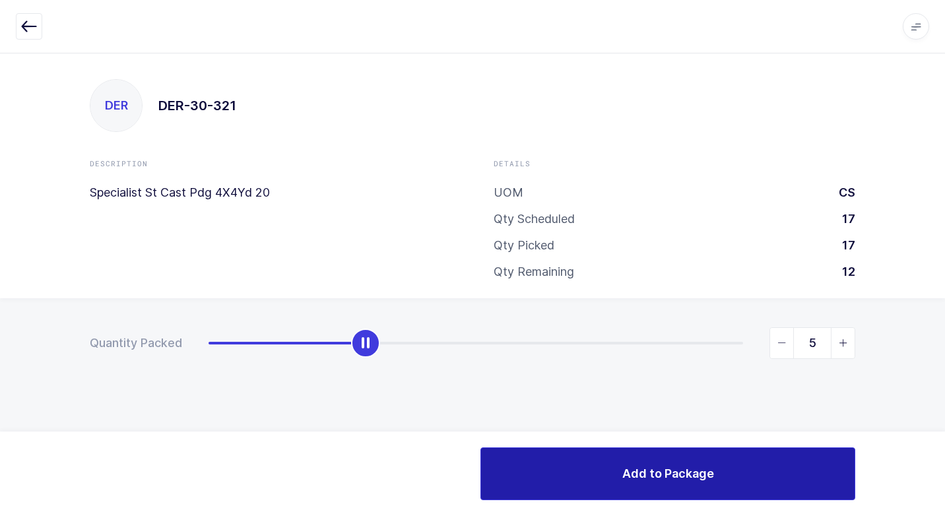
click at [596, 466] on button "Add to Package" at bounding box center [667, 473] width 375 height 53
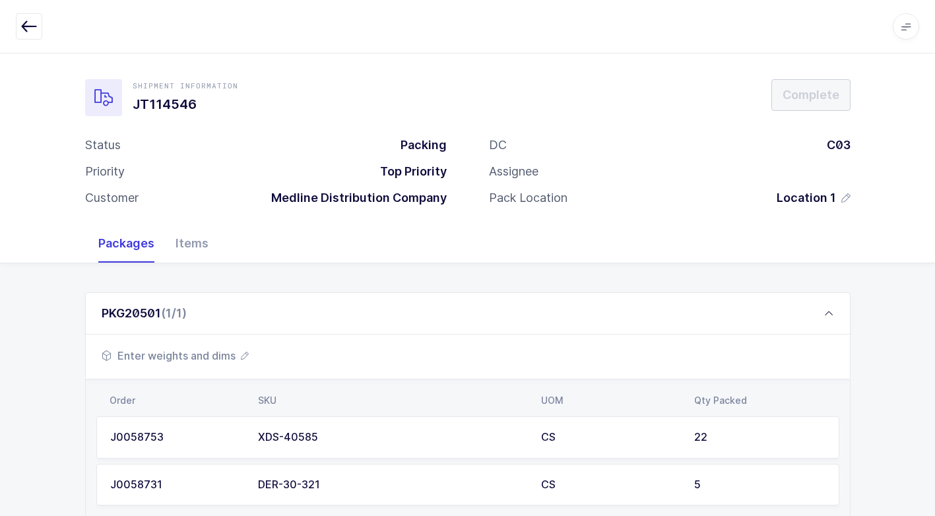
click at [214, 351] on span "Enter weights and dims" at bounding box center [175, 356] width 147 height 16
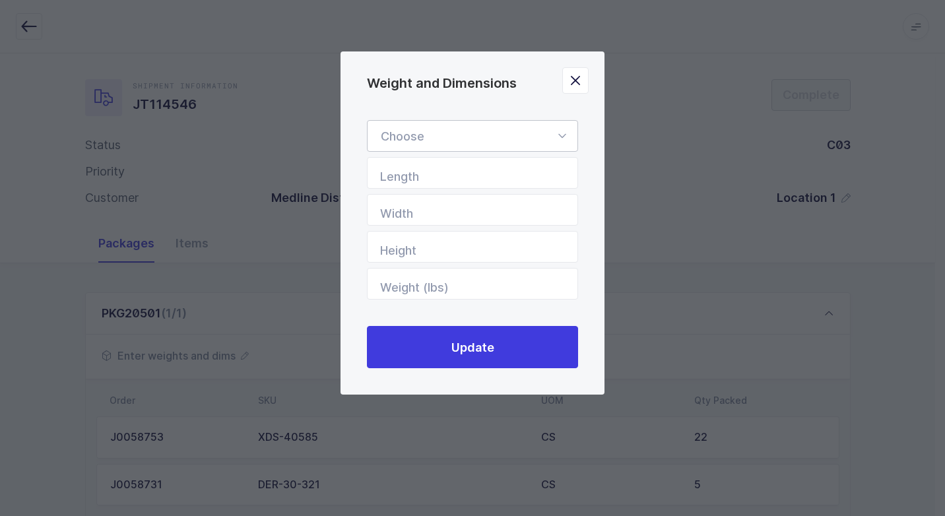
click at [563, 135] on icon "Weight and Dimensions" at bounding box center [561, 136] width 16 height 32
drag, startPoint x: 449, startPoint y: 170, endPoint x: 505, endPoint y: 213, distance: 70.6
click at [448, 174] on span "Standard Pallet" at bounding box center [423, 174] width 85 height 14
type input "Standard Pallet"
type input "48"
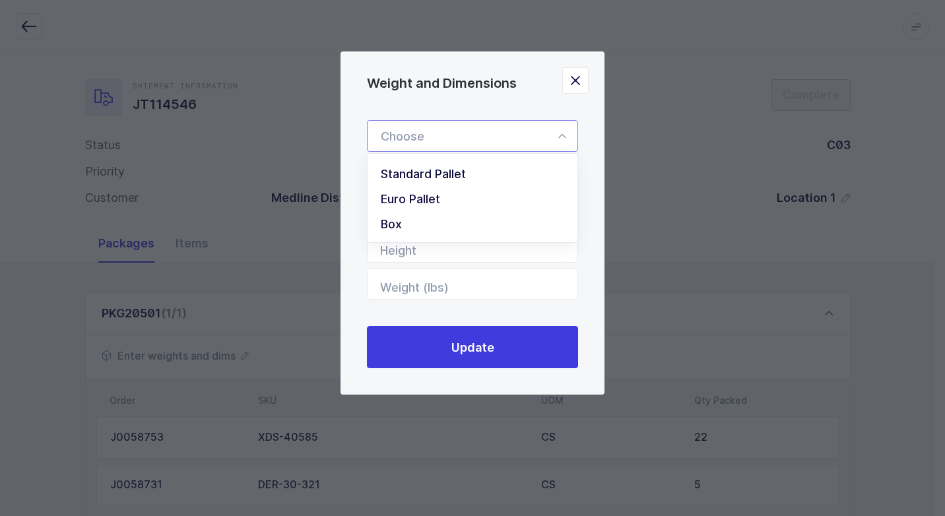
type input "40"
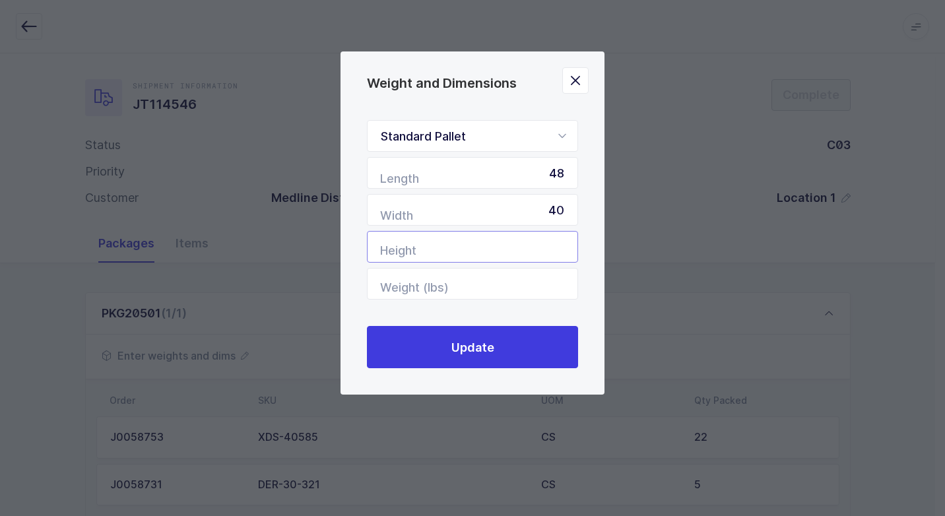
click at [521, 244] on input "Height" at bounding box center [472, 247] width 211 height 32
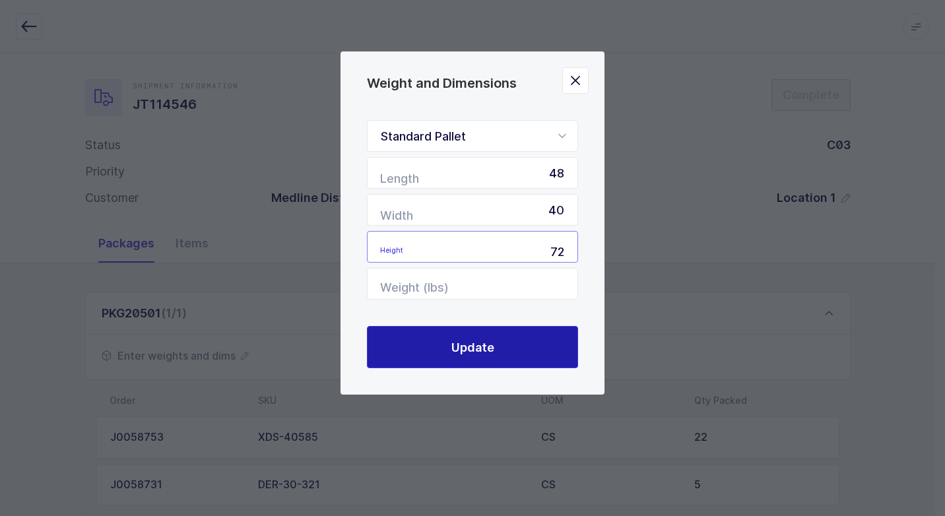
type input "72"
click at [521, 354] on button "Update" at bounding box center [472, 347] width 211 height 42
click at [456, 354] on span "Update" at bounding box center [472, 347] width 43 height 16
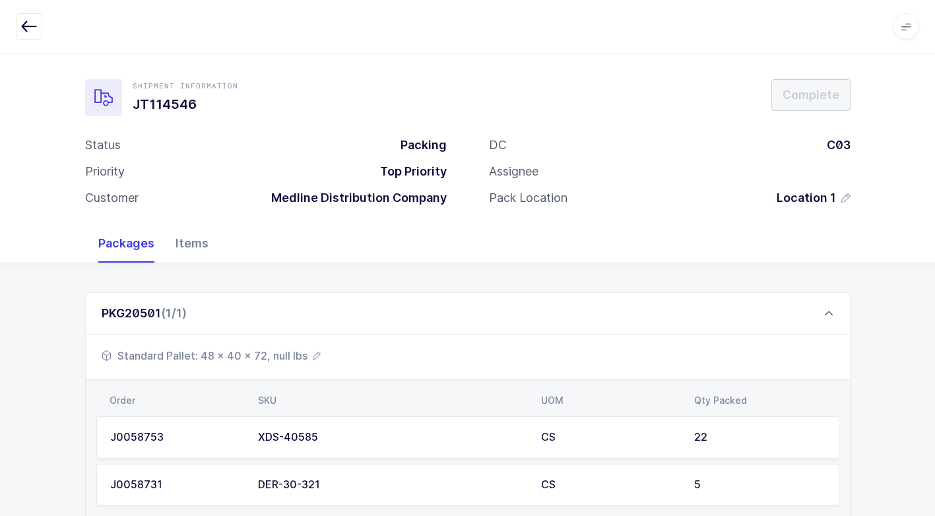
click at [199, 249] on div "Items" at bounding box center [192, 243] width 54 height 38
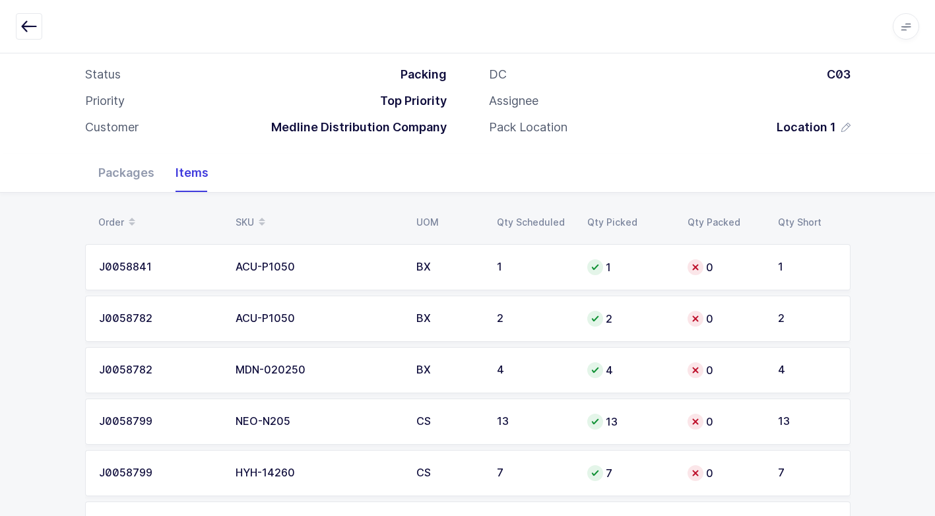
scroll to position [0, 0]
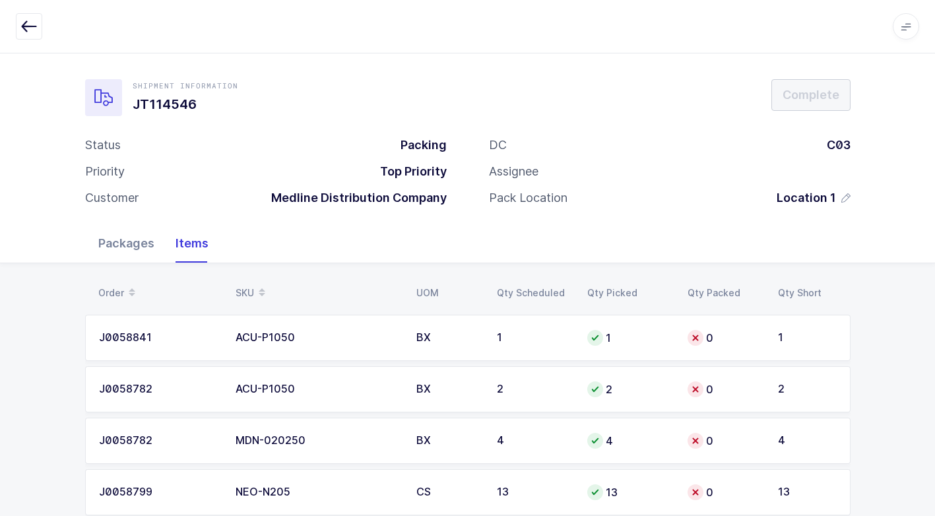
click at [135, 248] on div "Packages" at bounding box center [126, 243] width 77 height 38
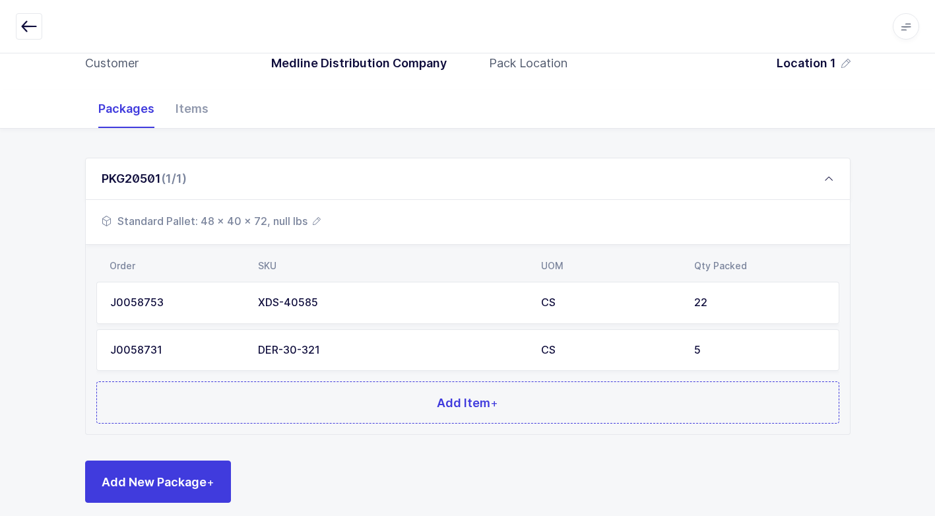
scroll to position [148, 0]
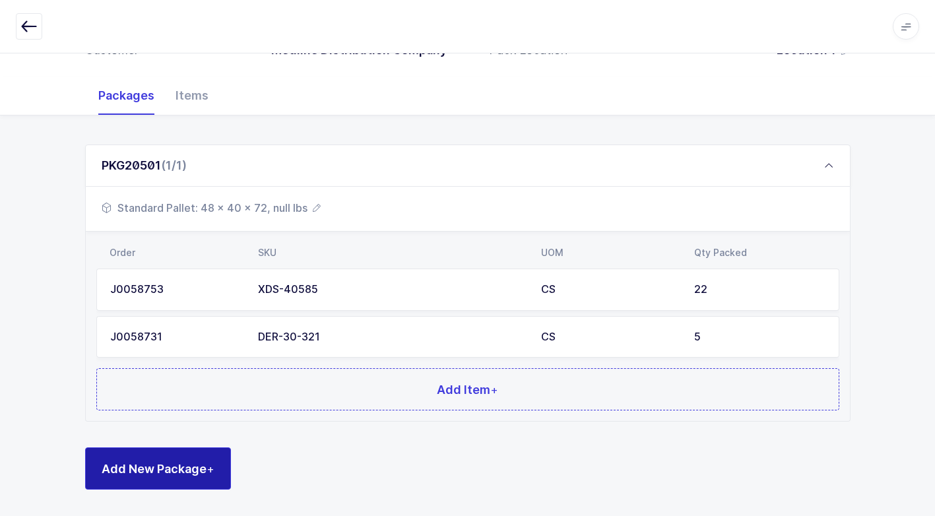
click at [187, 463] on span "Add New Package +" at bounding box center [158, 468] width 113 height 16
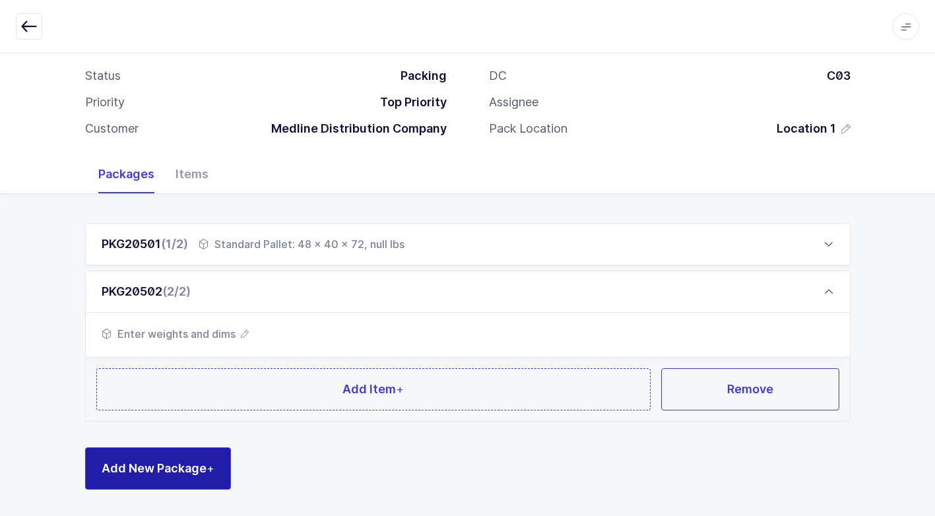
scroll to position [69, 0]
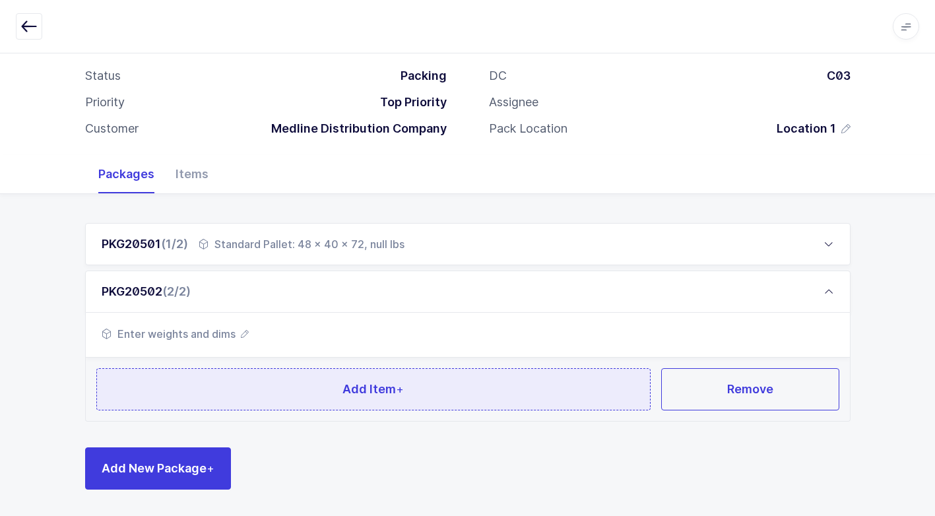
click at [241, 394] on button "Add Item +" at bounding box center [373, 389] width 555 height 42
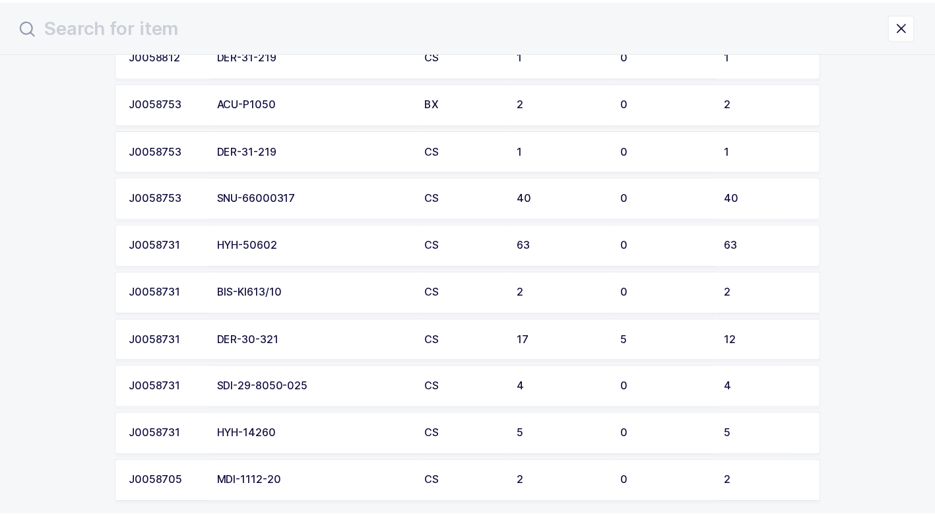
scroll to position [422, 0]
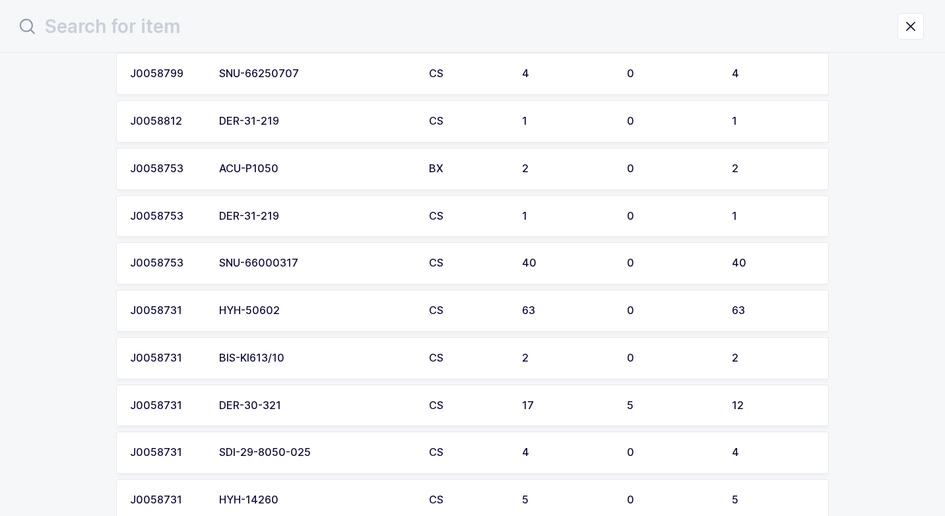
click at [278, 314] on div "HYH-50602" at bounding box center [316, 311] width 194 height 12
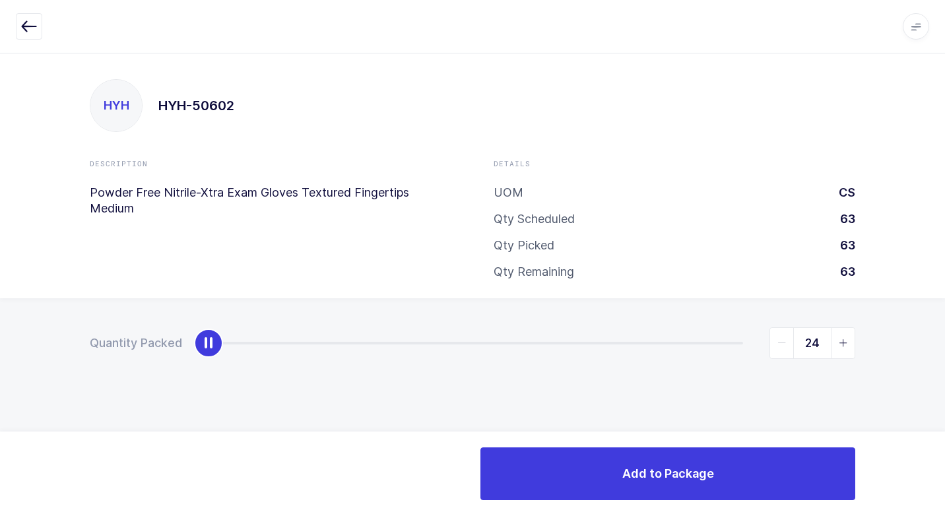
type input "63"
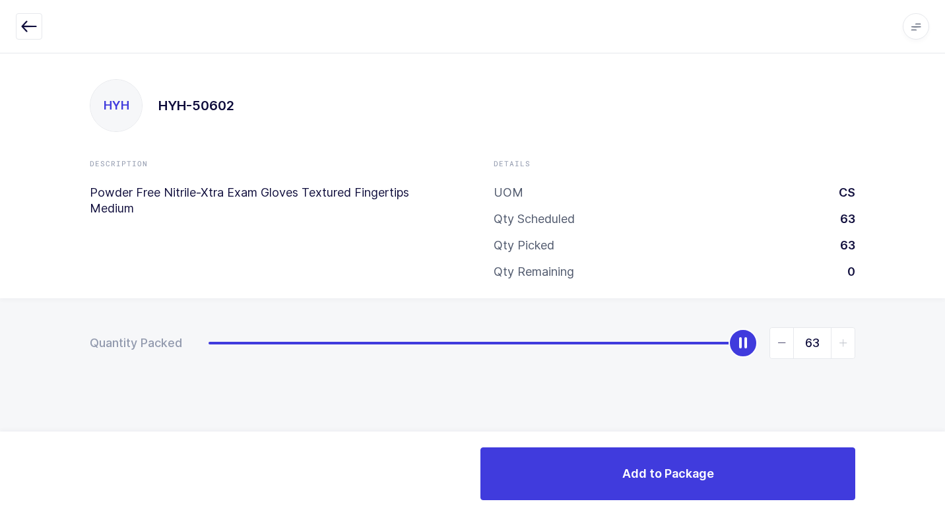
drag, startPoint x: 210, startPoint y: 348, endPoint x: 814, endPoint y: 390, distance: 605.7
click at [931, 343] on div "Quantity Packed 63" at bounding box center [472, 389] width 945 height 182
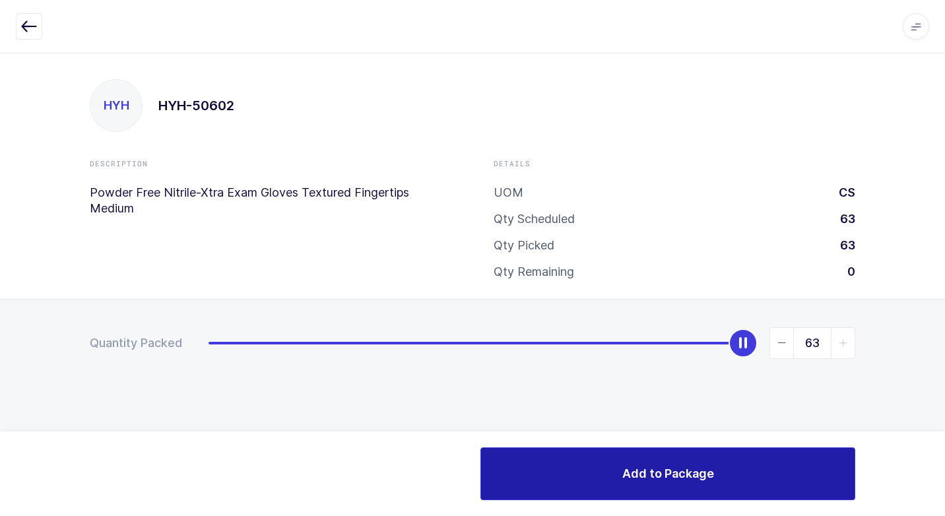
drag, startPoint x: 542, startPoint y: 469, endPoint x: 522, endPoint y: 470, distance: 20.5
click at [541, 469] on button "Add to Package" at bounding box center [667, 473] width 375 height 53
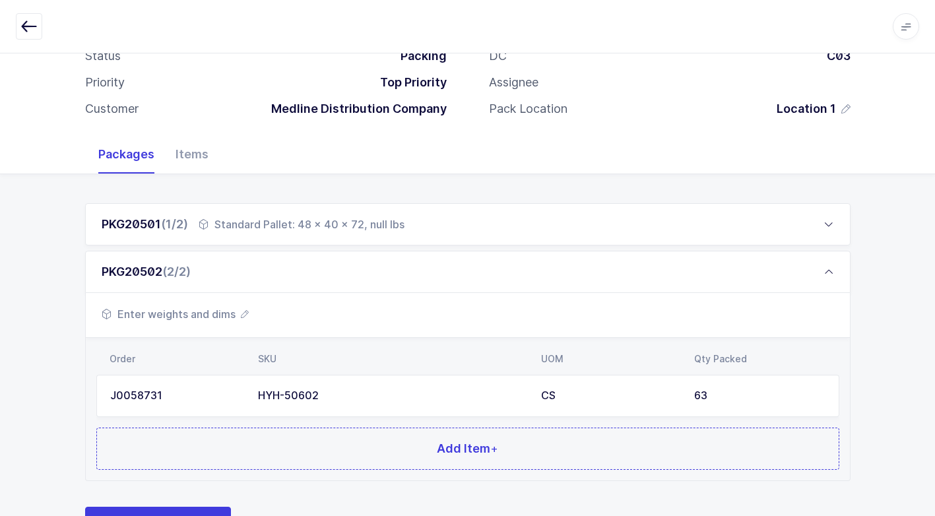
scroll to position [148, 0]
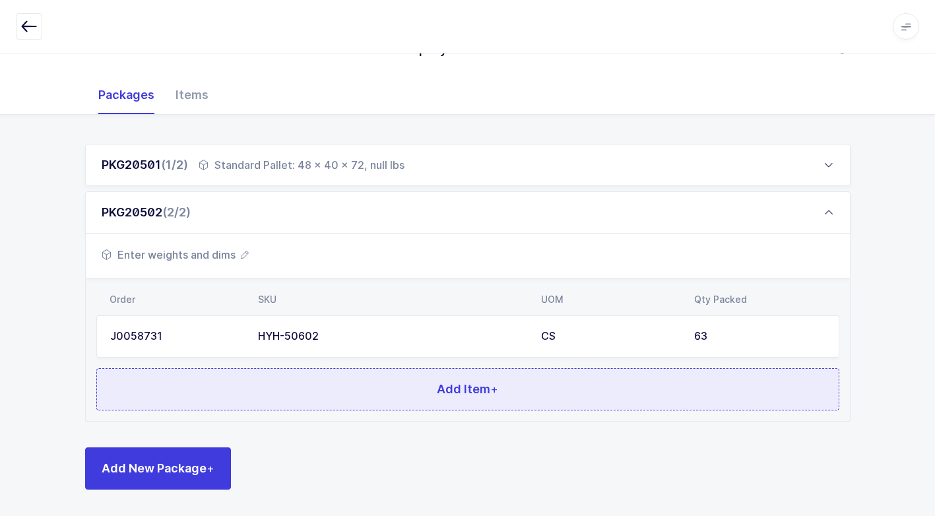
click at [321, 389] on button "Add Item +" at bounding box center [467, 389] width 743 height 42
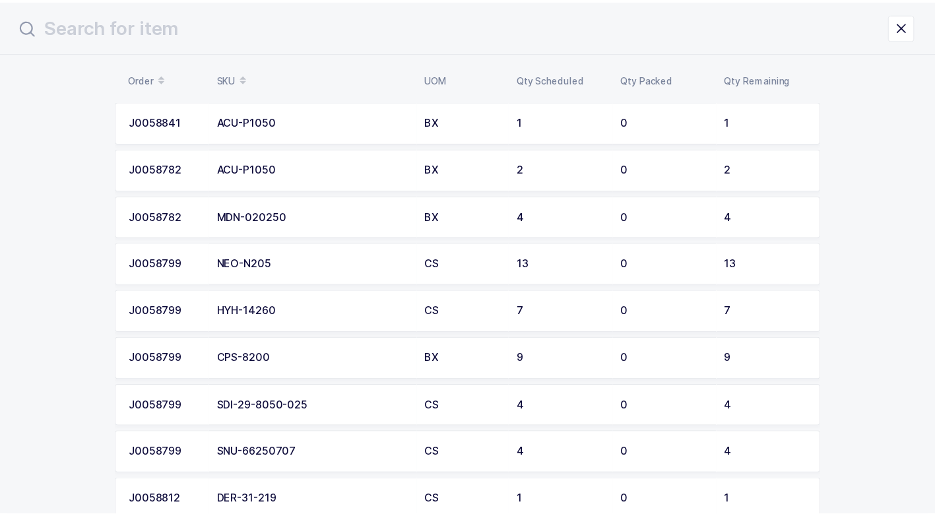
scroll to position [66, 0]
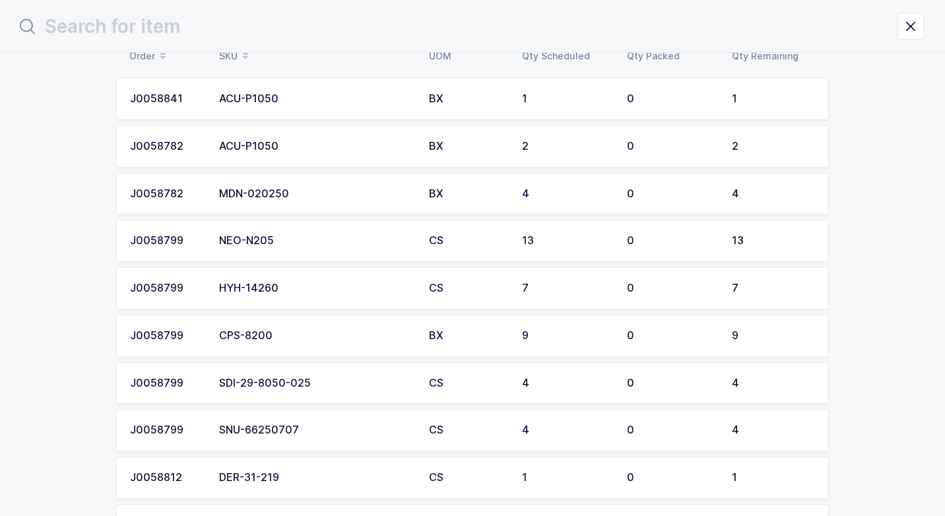
click at [281, 295] on td "HYH-14260" at bounding box center [316, 288] width 210 height 42
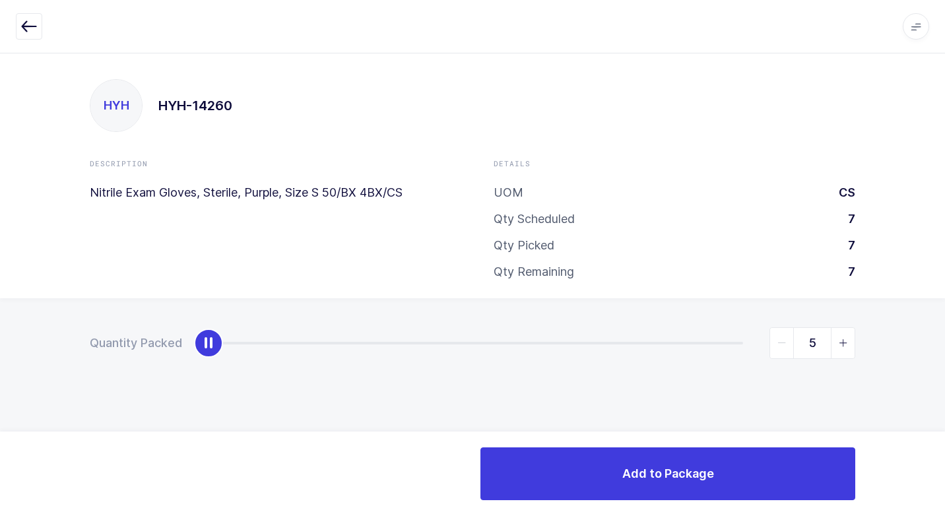
type input "7"
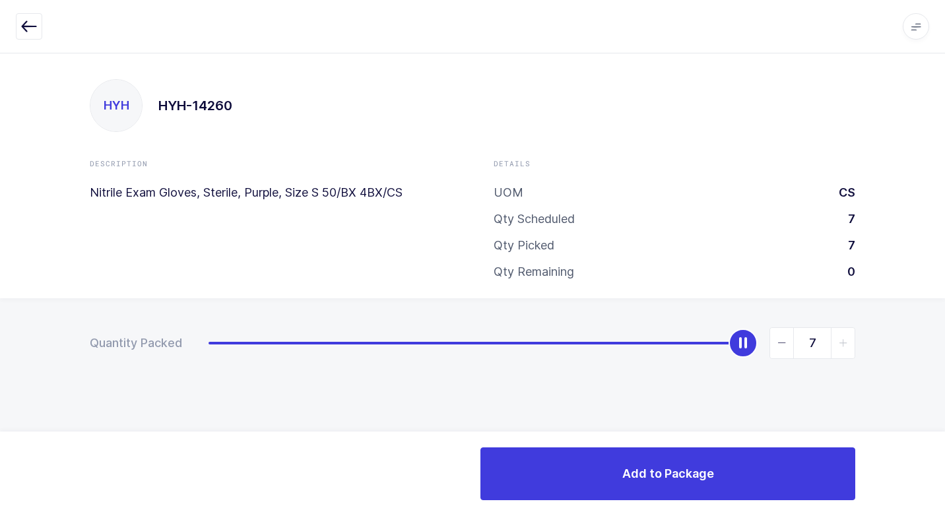
drag, startPoint x: 205, startPoint y: 348, endPoint x: 822, endPoint y: 391, distance: 619.0
click at [895, 368] on div "Quantity Packed 7" at bounding box center [472, 389] width 945 height 182
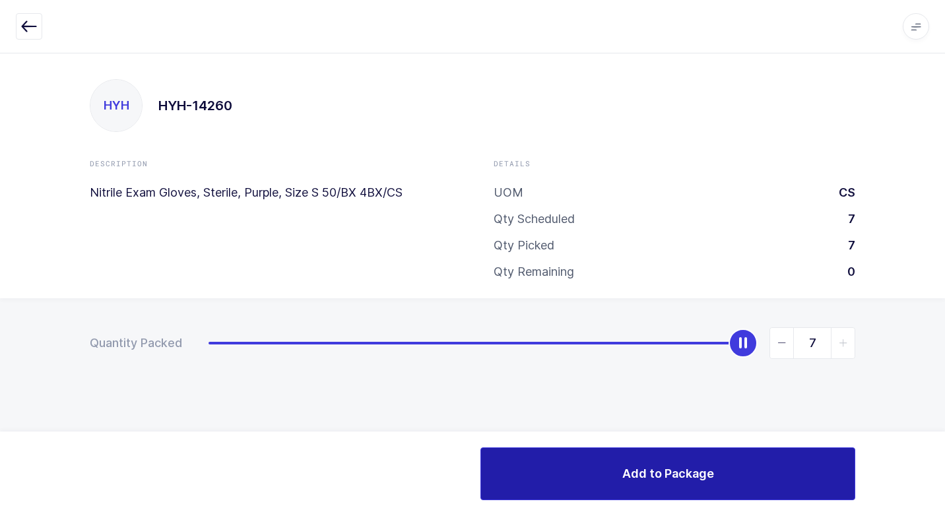
drag, startPoint x: 577, startPoint y: 486, endPoint x: 551, endPoint y: 486, distance: 25.7
click at [570, 486] on button "Add to Package" at bounding box center [667, 473] width 375 height 53
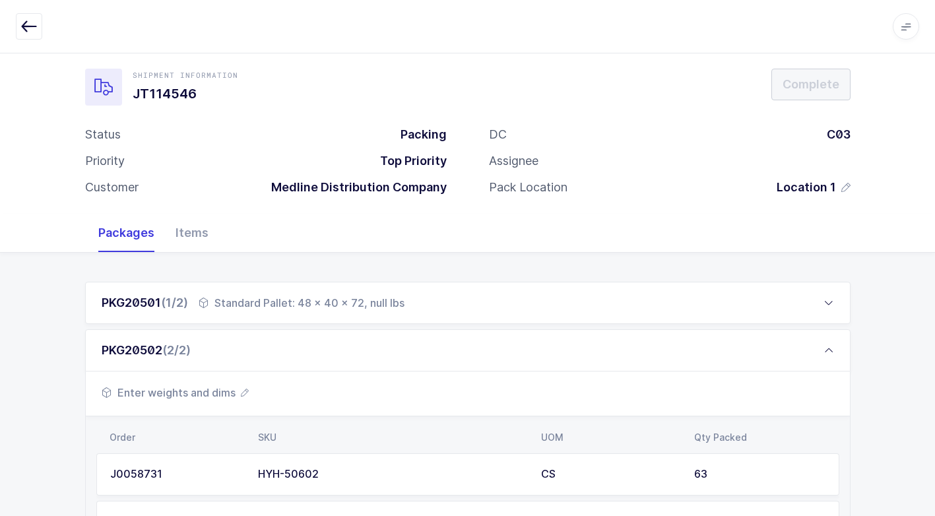
scroll to position [195, 0]
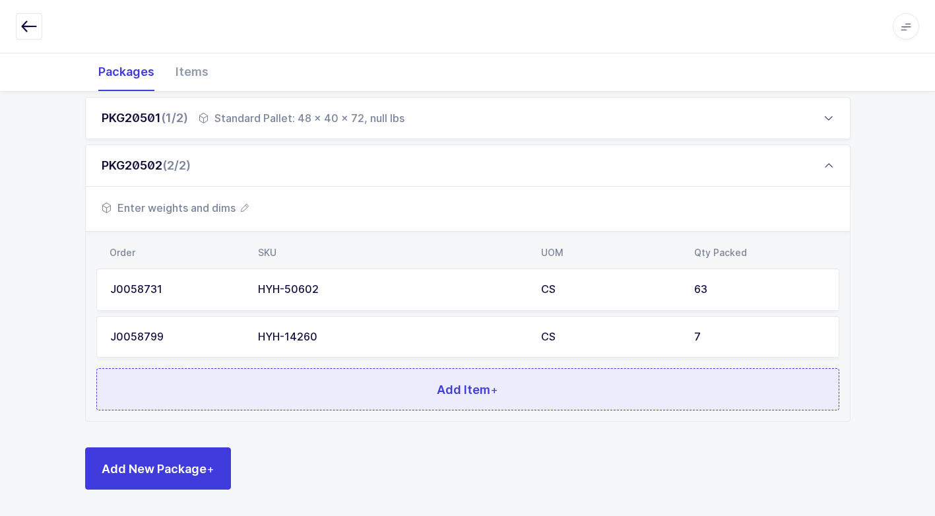
click at [359, 392] on button "Add Item +" at bounding box center [467, 389] width 743 height 42
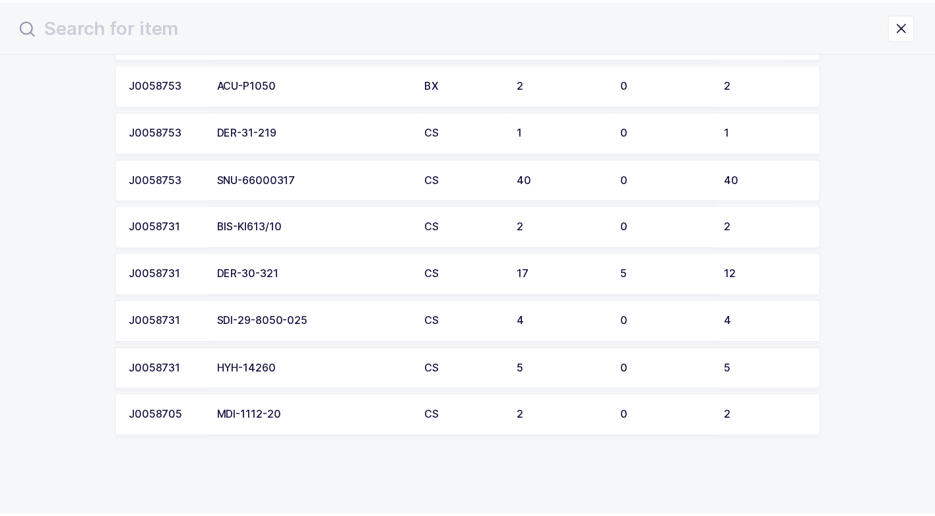
scroll to position [459, 0]
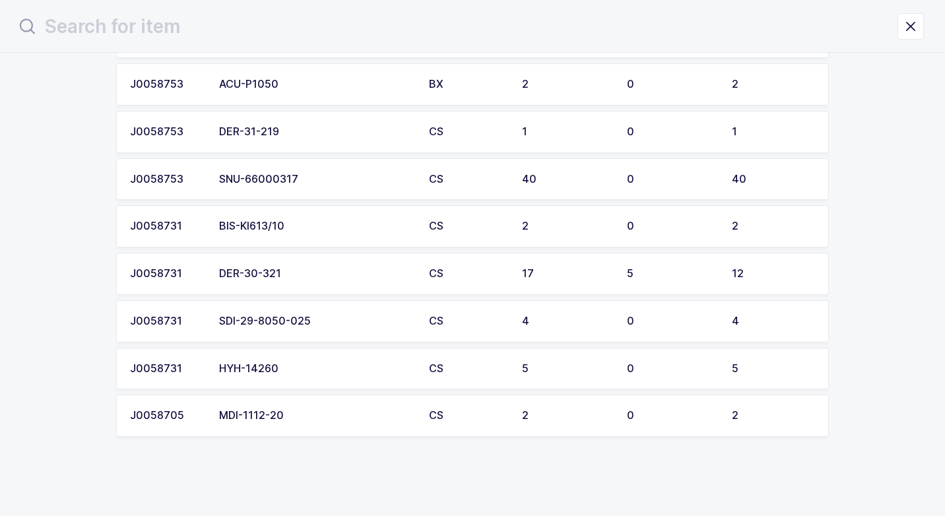
click at [313, 373] on div "HYH-14260" at bounding box center [316, 369] width 194 height 12
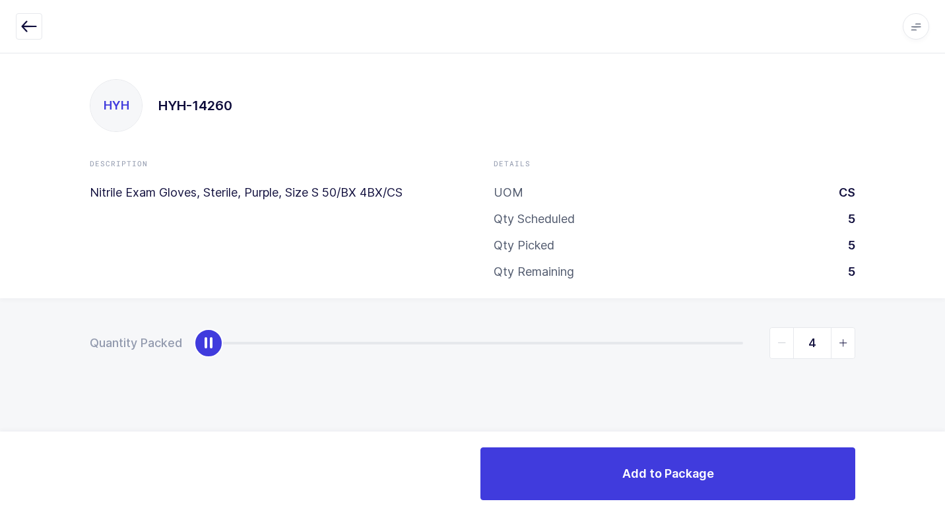
type input "5"
drag, startPoint x: 199, startPoint y: 352, endPoint x: 842, endPoint y: 440, distance: 649.2
click at [934, 359] on html "Apps Core [GEOGRAPHIC_DATA] Admin Mission Control Purchasing [PERSON_NAME] Logo…" at bounding box center [472, 258] width 945 height 516
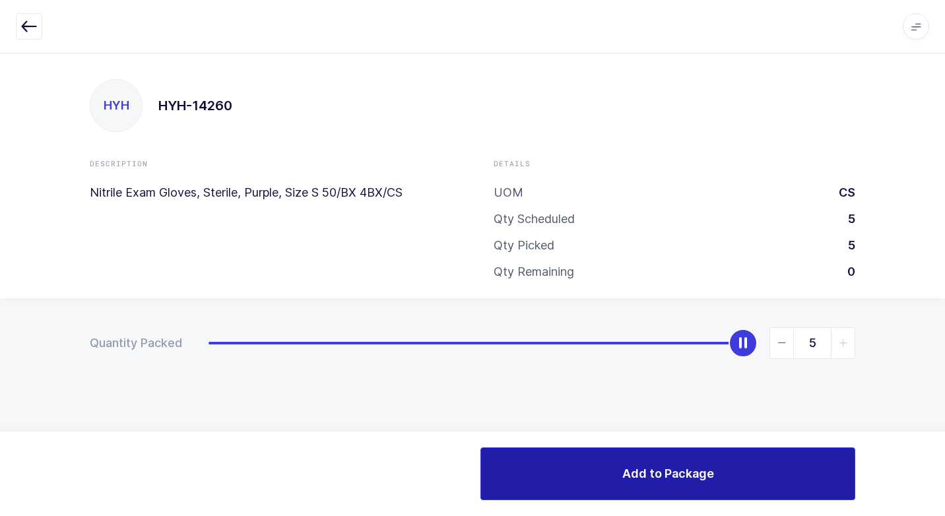
click at [564, 475] on button "Add to Package" at bounding box center [667, 473] width 375 height 53
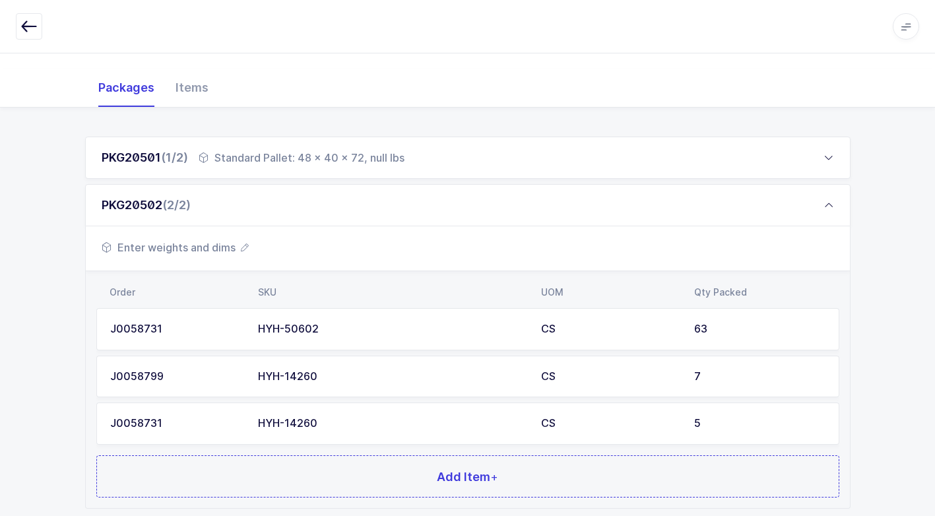
scroll to position [243, 0]
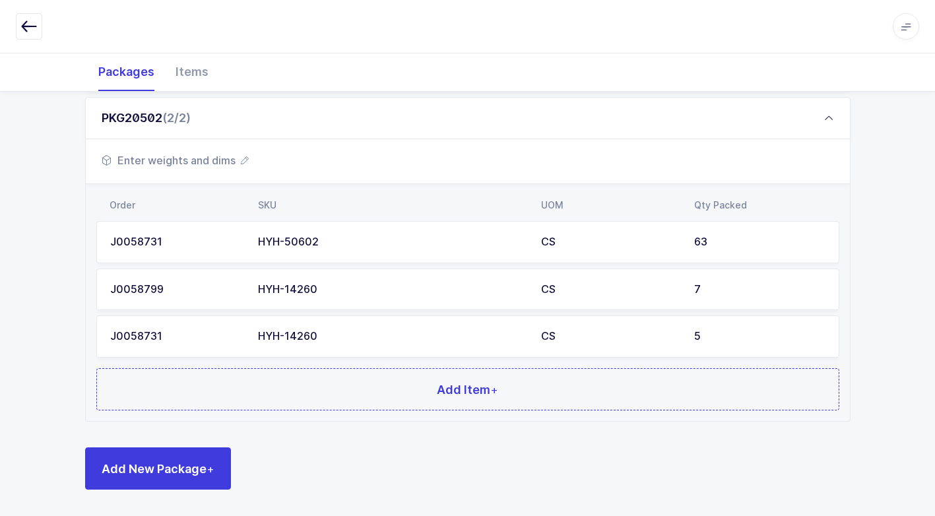
click at [355, 338] on div "HYH-14260" at bounding box center [391, 337] width 267 height 12
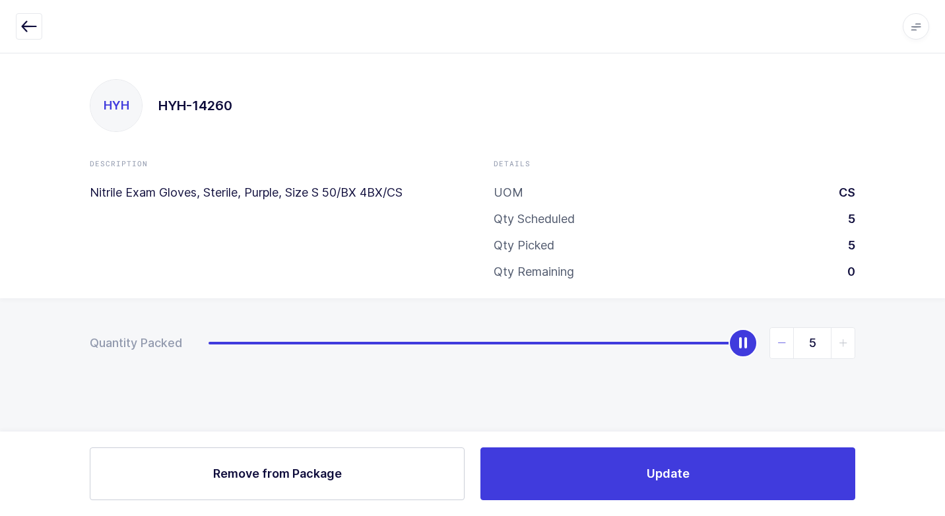
click at [786, 345] on icon "slider between 0 and 5" at bounding box center [781, 342] width 9 height 9
type input "2"
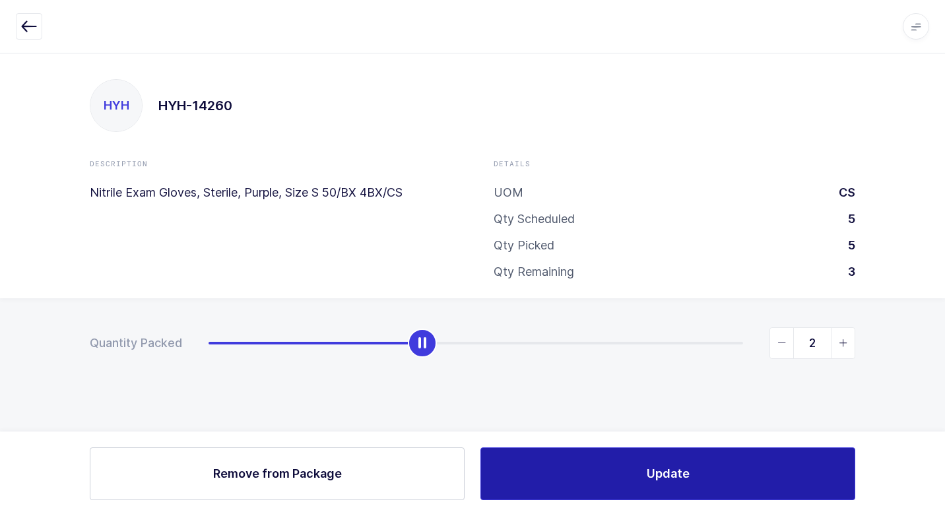
click at [581, 457] on button "Update" at bounding box center [667, 473] width 375 height 53
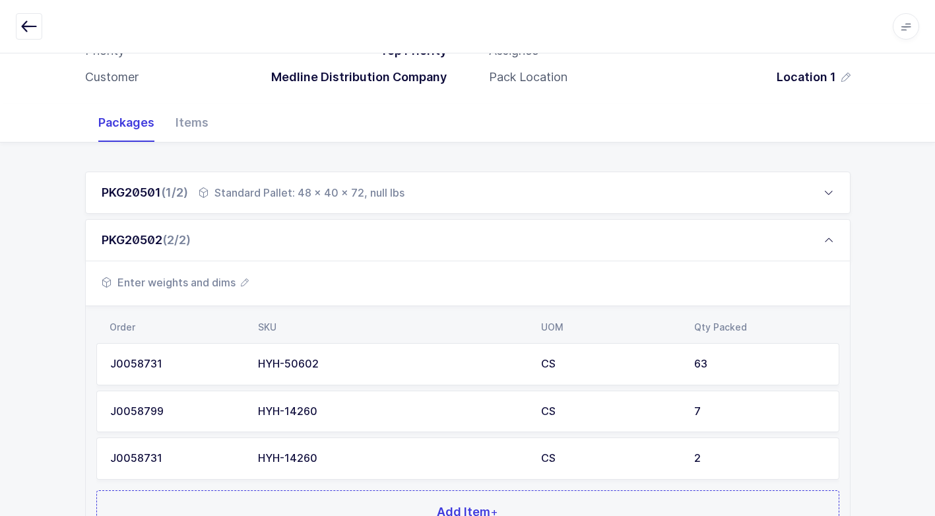
scroll to position [132, 0]
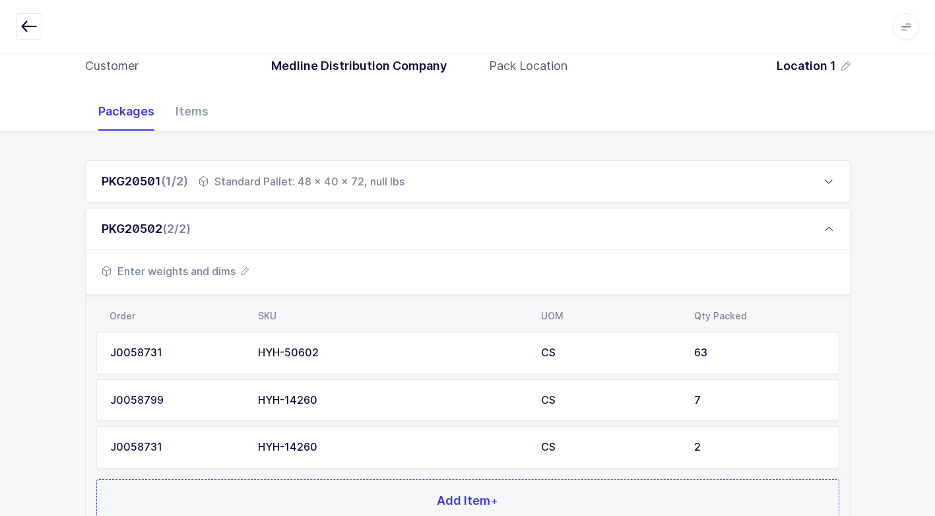
click at [208, 270] on span "Enter weights and dims" at bounding box center [175, 271] width 147 height 16
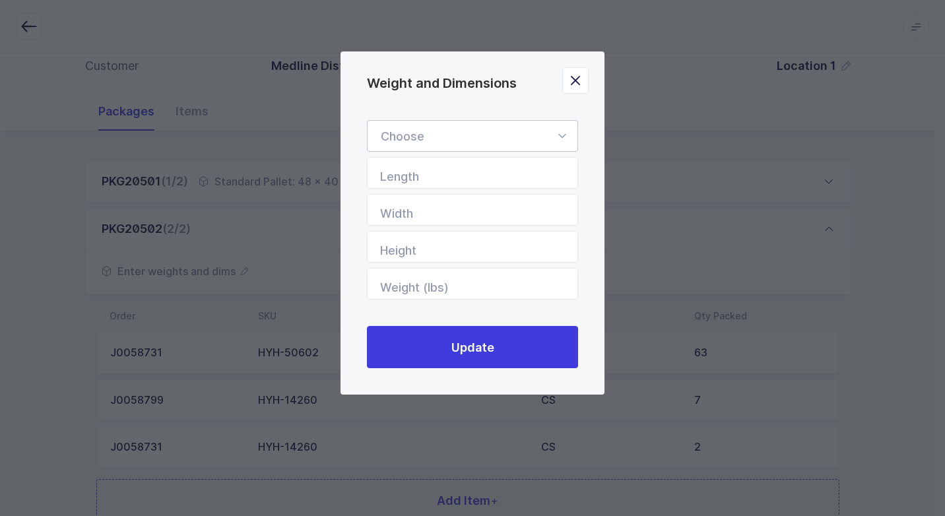
click at [563, 135] on icon "Weight and Dimensions" at bounding box center [561, 136] width 16 height 32
click at [458, 172] on span "Standard Pallet" at bounding box center [423, 174] width 85 height 14
type input "Standard Pallet"
type input "48"
type input "40"
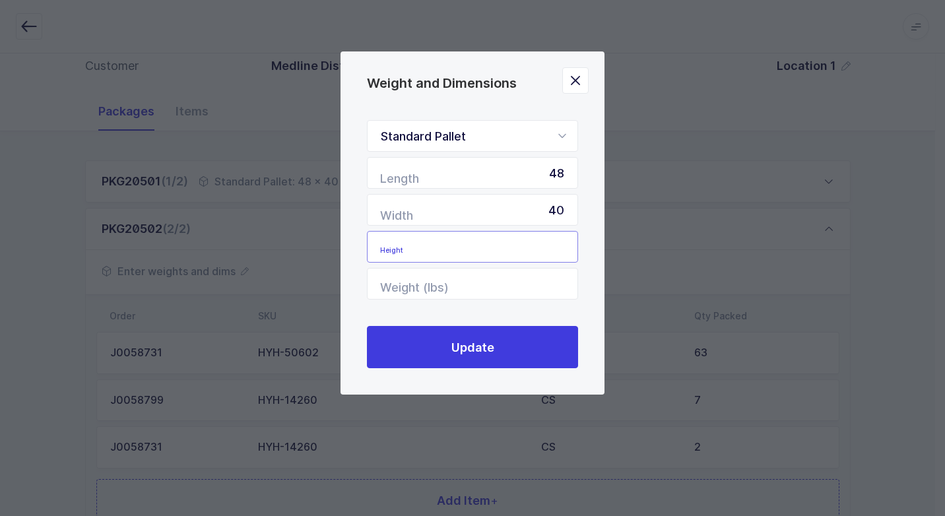
drag, startPoint x: 517, startPoint y: 250, endPoint x: 524, endPoint y: 245, distance: 8.6
click at [523, 246] on input "Height" at bounding box center [472, 247] width 211 height 32
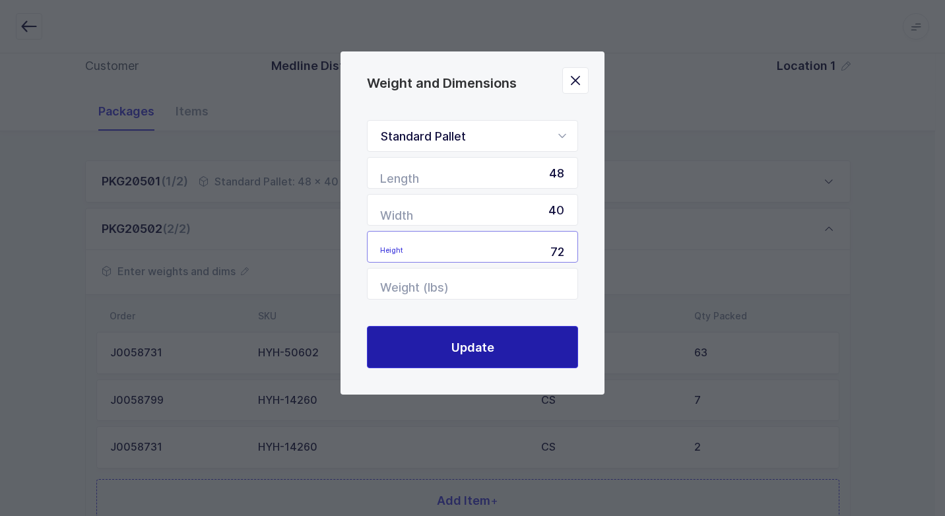
type input "72"
click at [540, 348] on button "Update" at bounding box center [472, 347] width 211 height 42
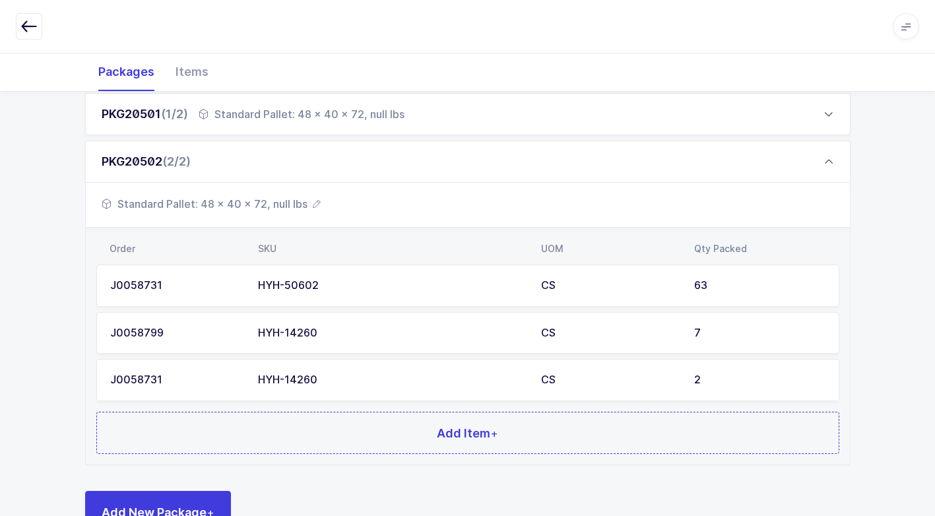
scroll to position [243, 0]
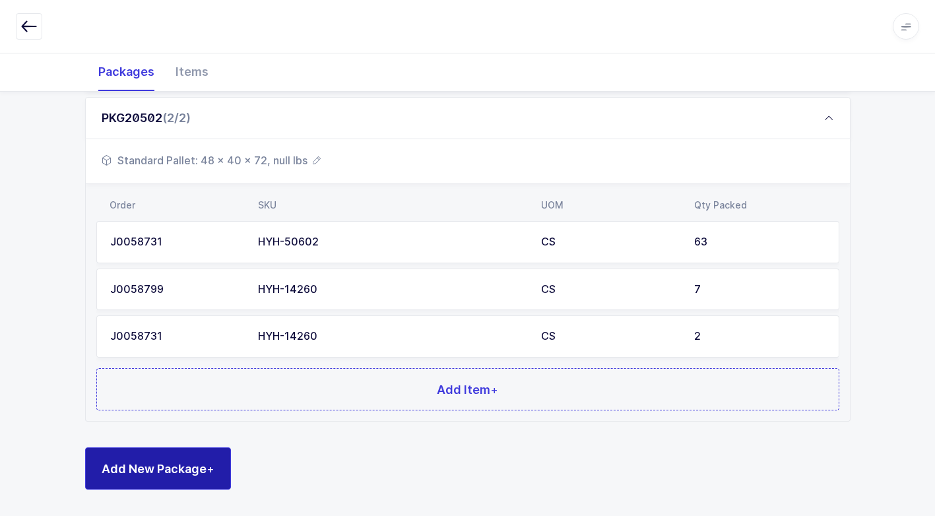
click at [181, 455] on button "Add New Package +" at bounding box center [158, 468] width 146 height 42
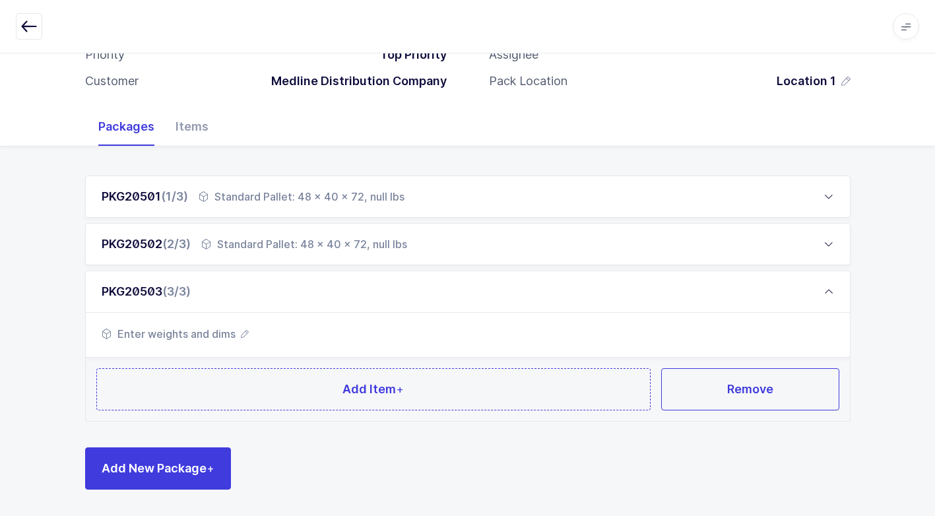
scroll to position [117, 0]
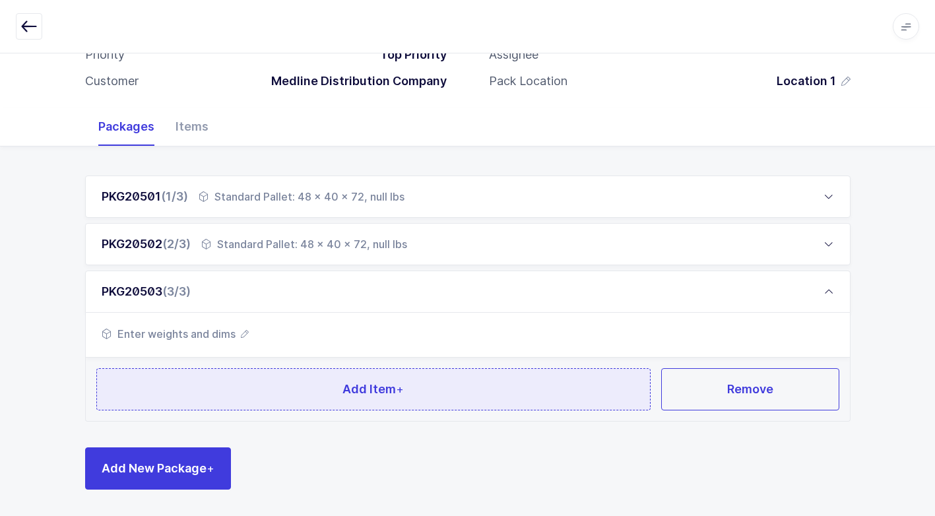
click at [270, 393] on button "Add Item +" at bounding box center [373, 389] width 555 height 42
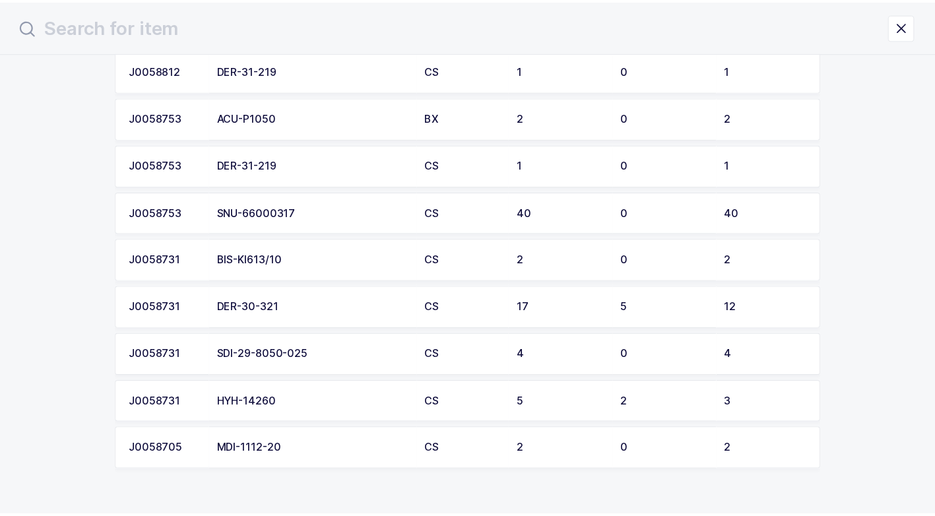
scroll to position [459, 0]
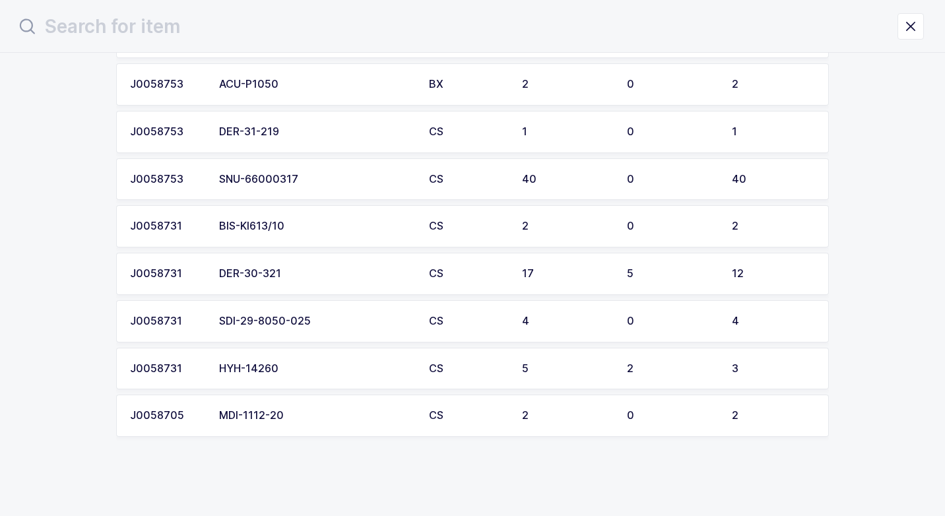
click at [282, 190] on td "SNU-66000317" at bounding box center [316, 179] width 210 height 42
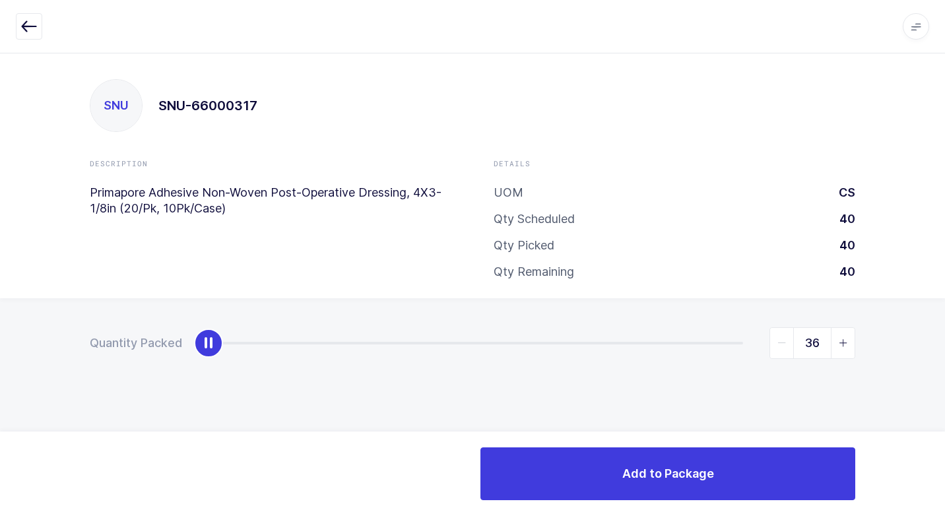
type input "40"
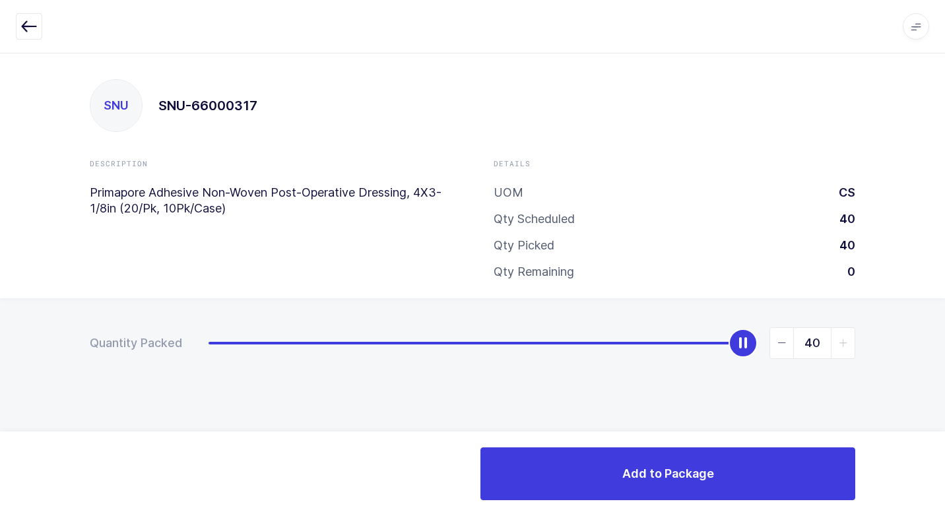
drag, startPoint x: 198, startPoint y: 355, endPoint x: 700, endPoint y: 405, distance: 504.5
click at [934, 210] on html "Apps Core [GEOGRAPHIC_DATA] Admin Mission Control Purchasing [PERSON_NAME] Logo…" at bounding box center [472, 258] width 945 height 516
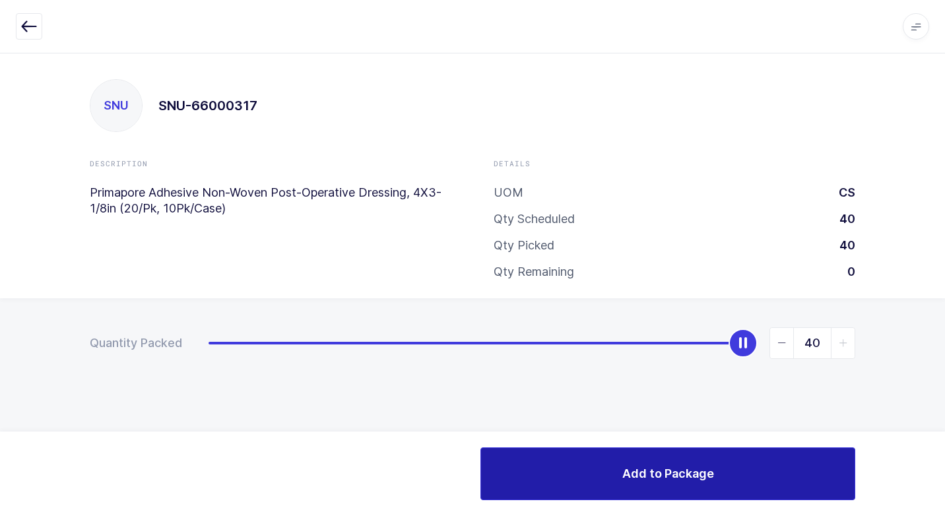
drag, startPoint x: 566, startPoint y: 499, endPoint x: 546, endPoint y: 494, distance: 20.3
click at [563, 499] on button "Add to Package" at bounding box center [667, 473] width 375 height 53
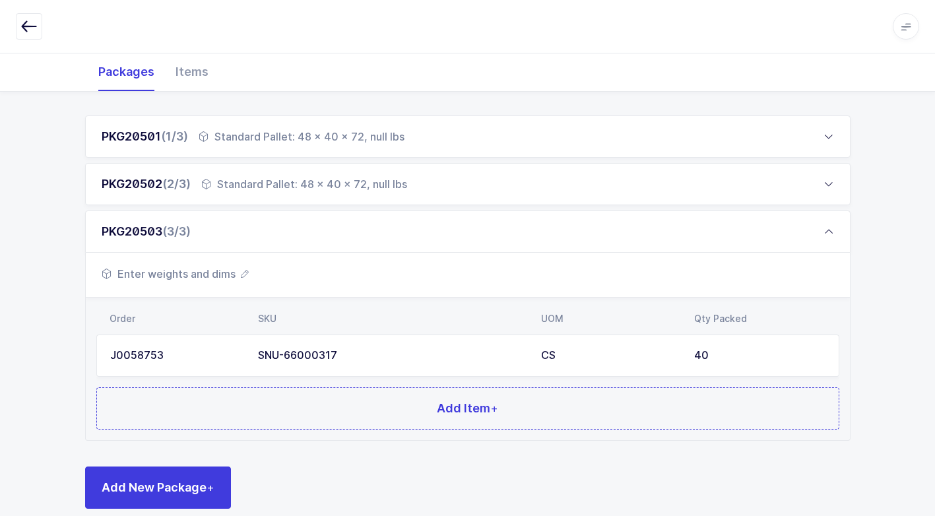
scroll to position [196, 0]
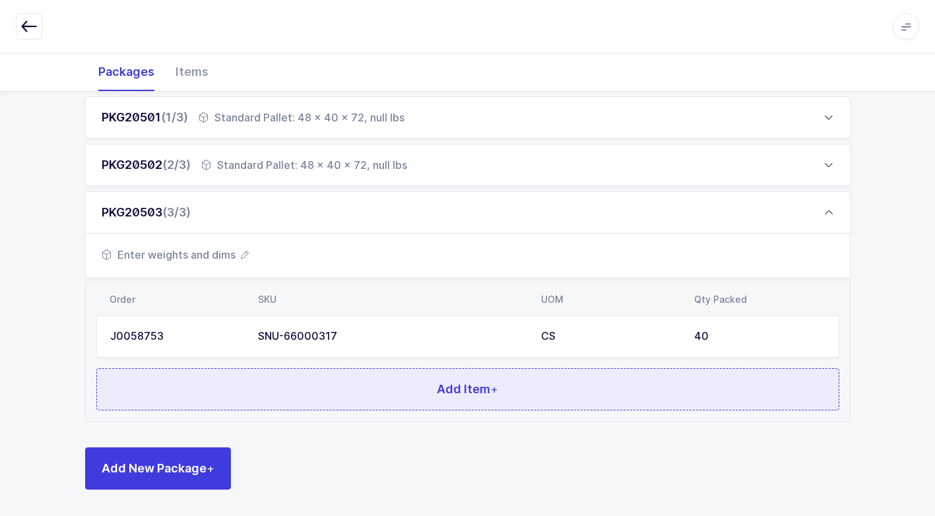
click at [278, 375] on button "Add Item +" at bounding box center [467, 389] width 743 height 42
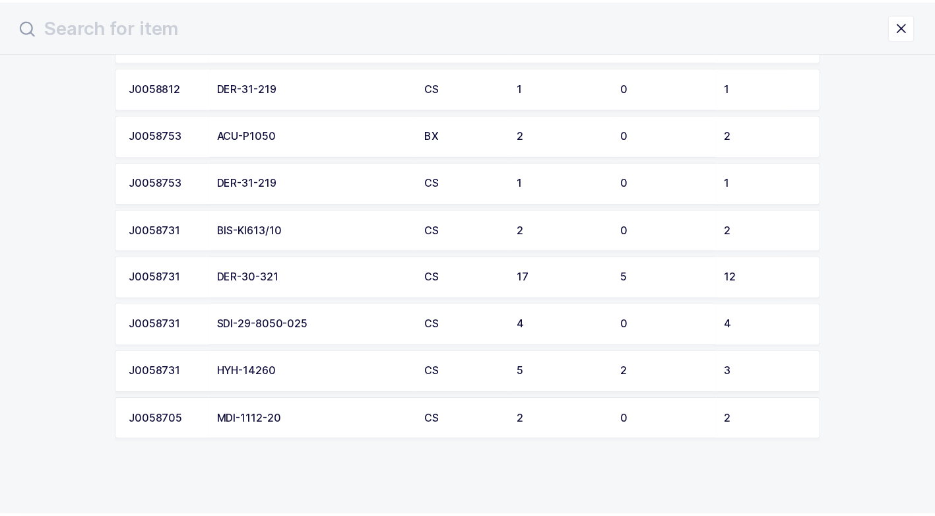
scroll to position [412, 0]
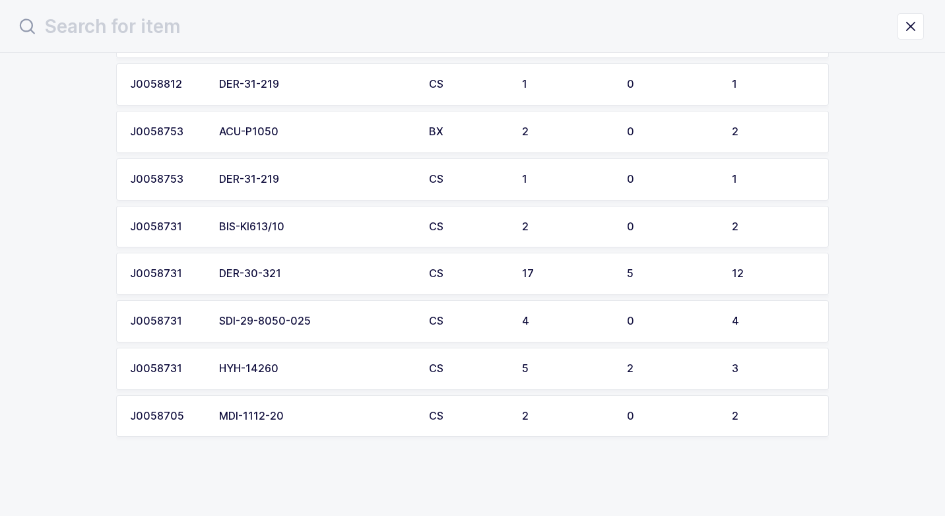
click at [265, 276] on div "DER-30-321" at bounding box center [316, 274] width 194 height 12
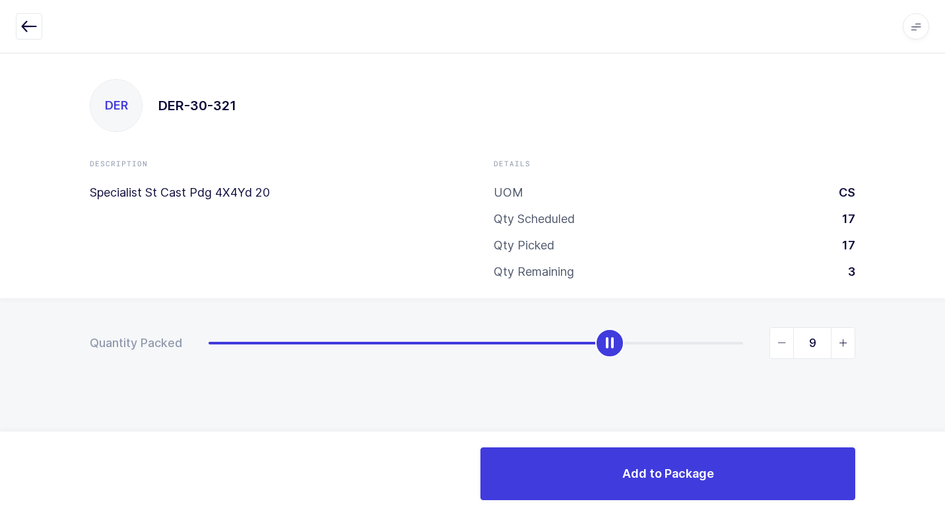
type input "12"
drag, startPoint x: 435, startPoint y: 309, endPoint x: 944, endPoint y: 321, distance: 508.8
click at [934, 321] on html "Apps Core [GEOGRAPHIC_DATA] Admin Mission Control Purchasing [PERSON_NAME] Logo…" at bounding box center [472, 258] width 945 height 516
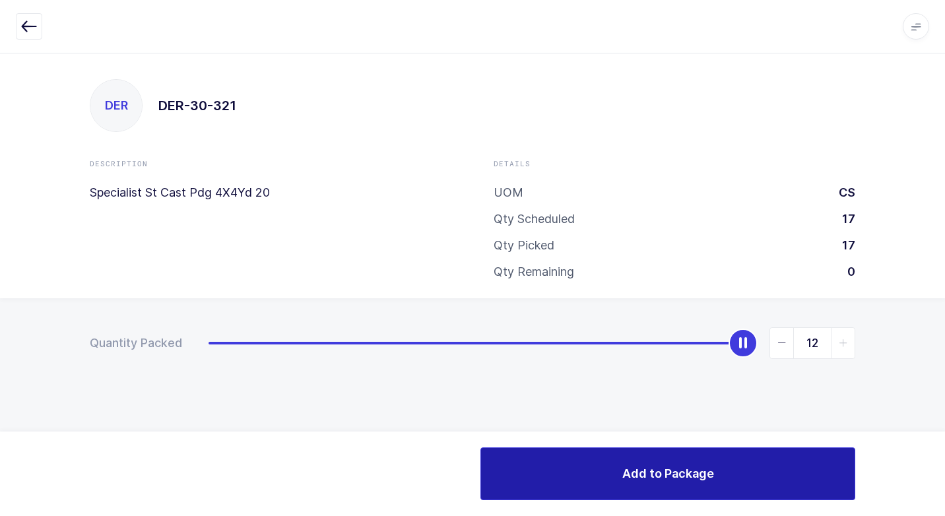
click at [528, 472] on button "Add to Package" at bounding box center [667, 473] width 375 height 53
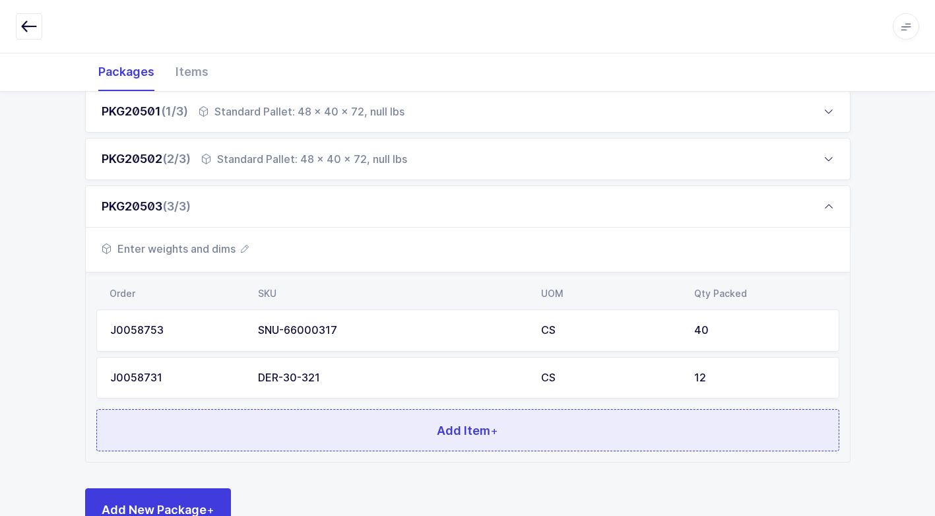
scroll to position [243, 0]
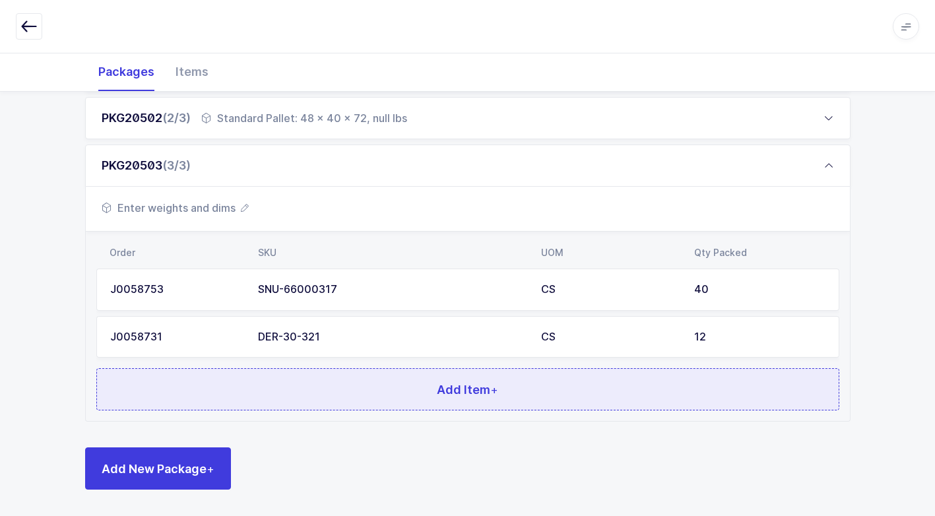
click at [284, 390] on button "Add Item +" at bounding box center [467, 389] width 743 height 42
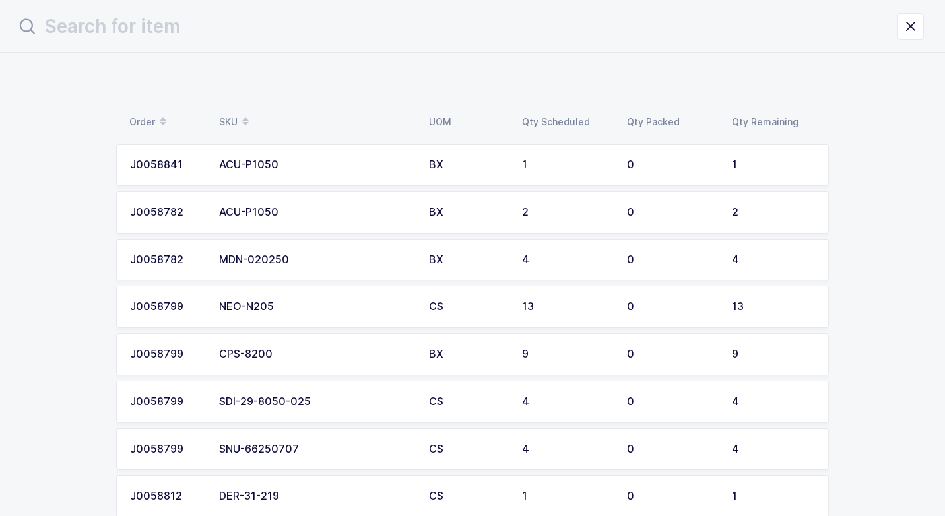
click at [268, 303] on div "NEO-N205" at bounding box center [316, 307] width 194 height 12
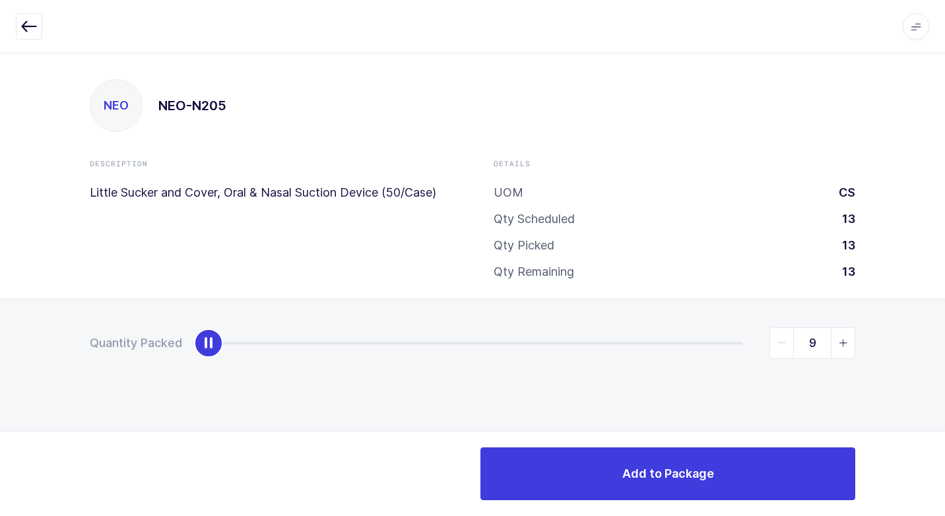
type input "13"
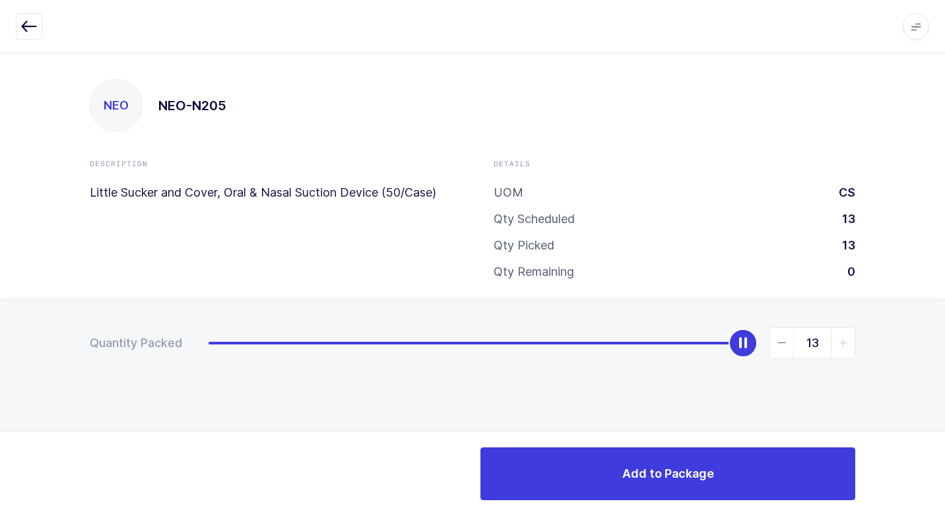
drag, startPoint x: 210, startPoint y: 342, endPoint x: 439, endPoint y: 445, distance: 250.7
click at [835, 332] on div "13" at bounding box center [531, 343] width 647 height 32
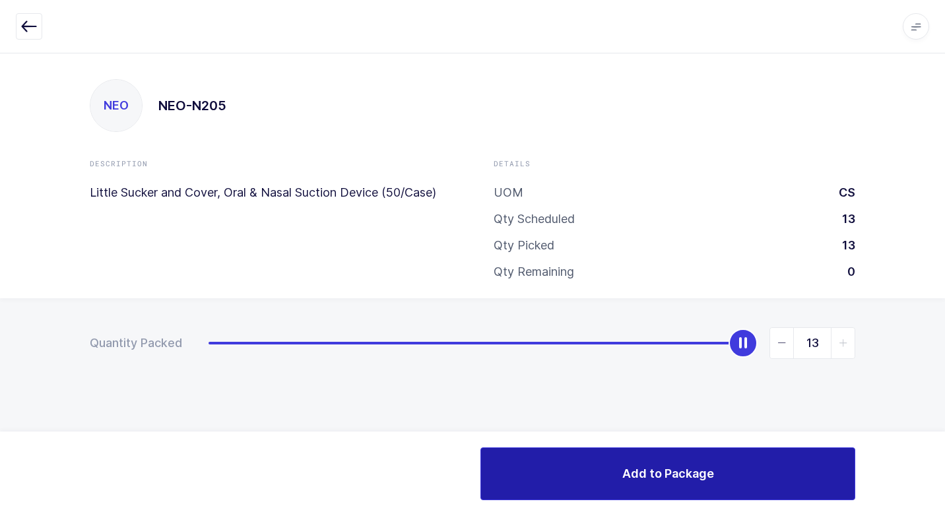
click at [555, 478] on button "Add to Package" at bounding box center [667, 473] width 375 height 53
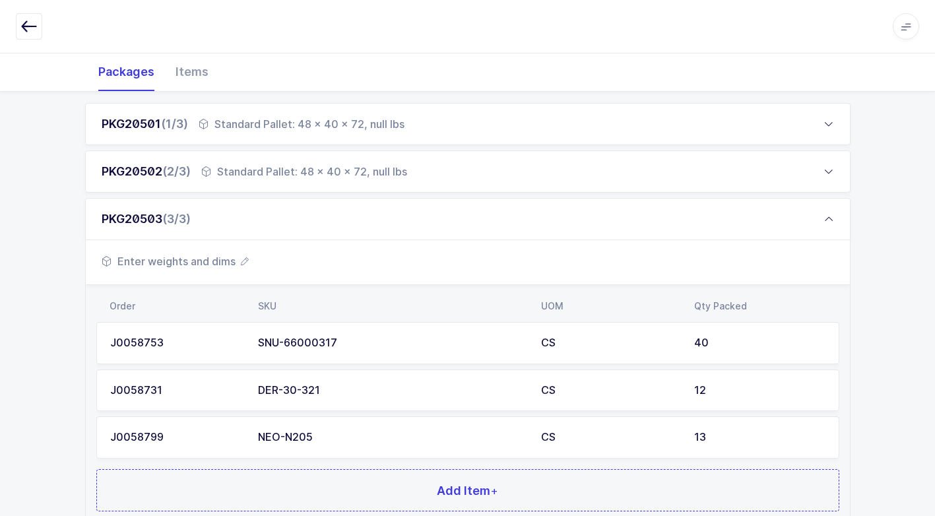
scroll to position [290, 0]
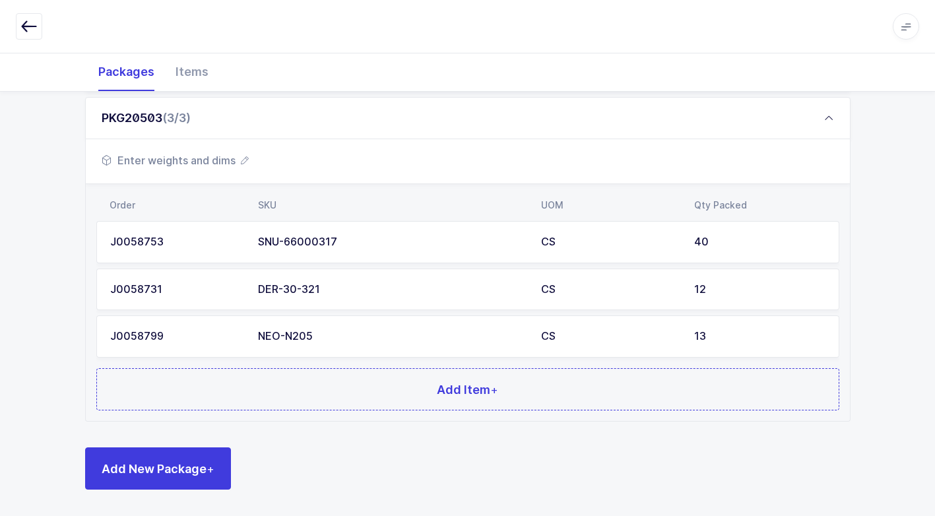
click at [217, 164] on span "Enter weights and dims" at bounding box center [175, 160] width 147 height 16
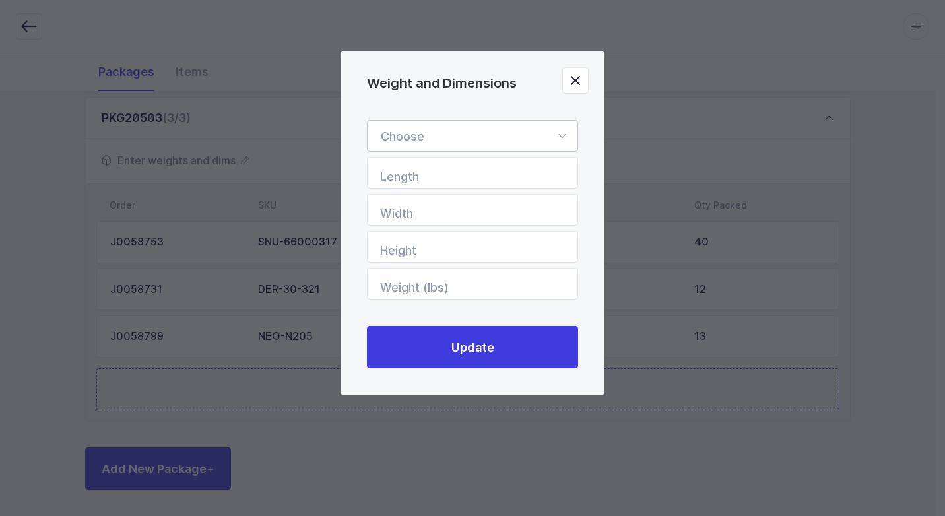
click at [562, 137] on icon "Weight and Dimensions" at bounding box center [561, 136] width 16 height 32
click at [464, 174] on span "Standard Pallet" at bounding box center [423, 174] width 85 height 14
type input "Standard Pallet"
type input "48"
type input "40"
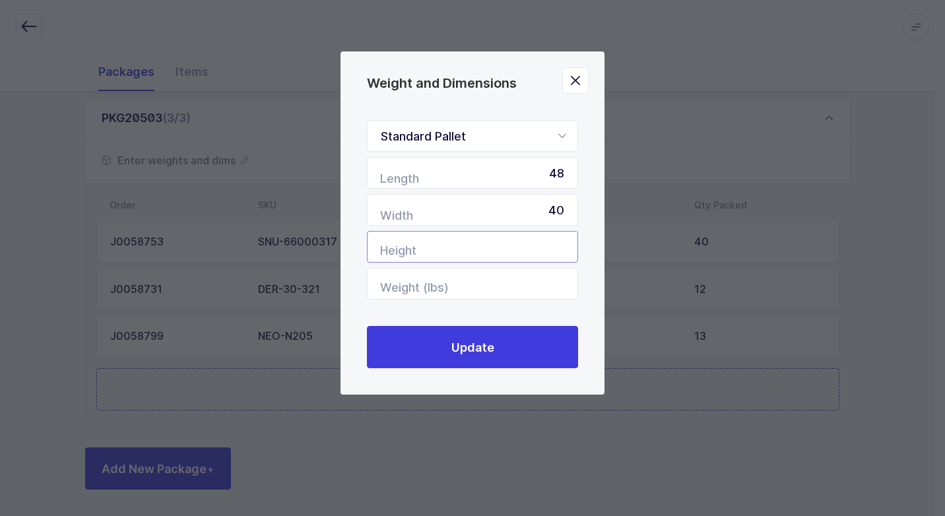
click at [549, 244] on input "Height" at bounding box center [472, 247] width 211 height 32
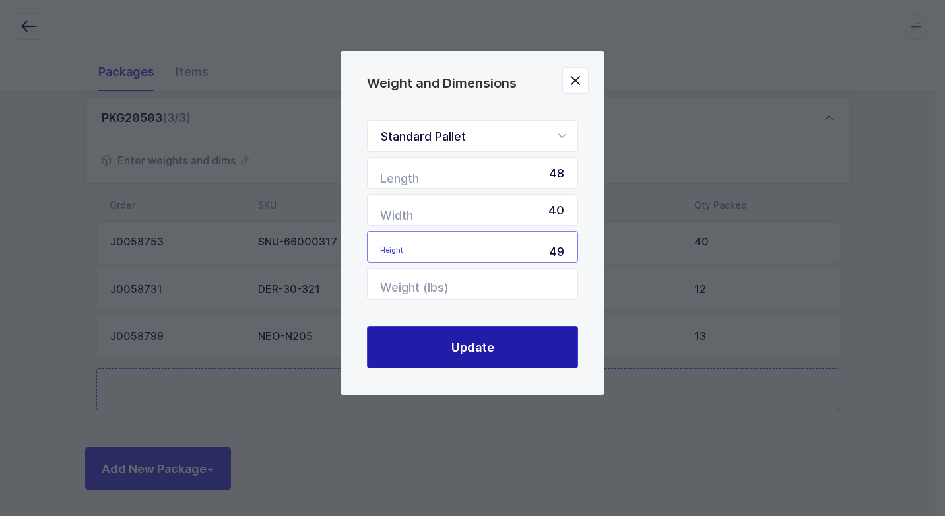
type input "49"
click at [484, 347] on span "Update" at bounding box center [472, 347] width 43 height 16
